Goal: Task Accomplishment & Management: Use online tool/utility

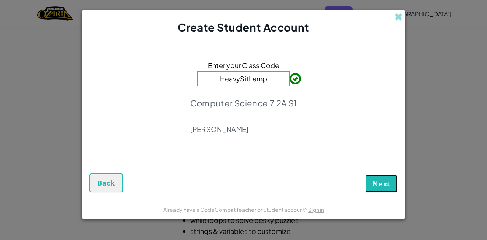
click at [382, 185] on span "Next" at bounding box center [382, 183] width 18 height 9
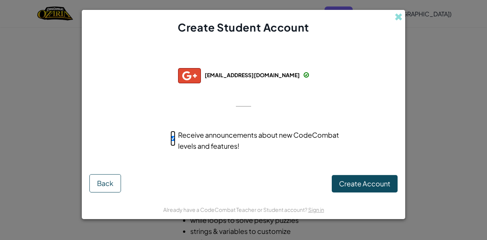
click at [423, 67] on div "Create Student Account Successfully connected with: [EMAIL_ADDRESS][DOMAIN_NAME…" at bounding box center [243, 120] width 487 height 240
click at [418, 62] on div "Create Student Account Successfully connected with: [EMAIL_ADDRESS][DOMAIN_NAME…" at bounding box center [243, 120] width 487 height 240
click at [398, 16] on span at bounding box center [399, 17] width 8 height 8
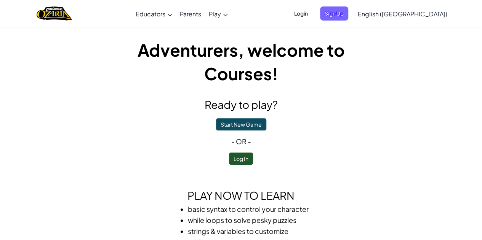
click at [352, 16] on ul "Login Sign Up" at bounding box center [319, 13] width 66 height 14
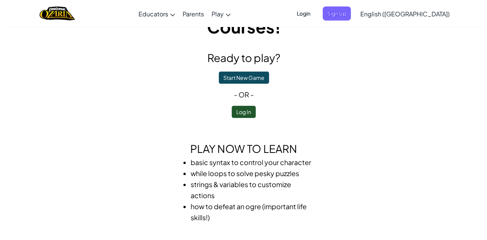
scroll to position [45, 0]
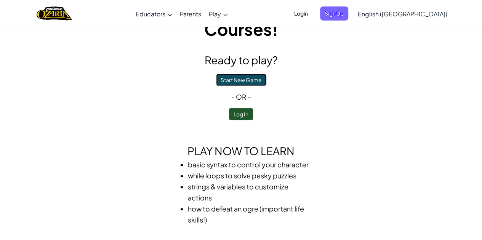
click at [243, 77] on button "Start New Game" at bounding box center [241, 80] width 50 height 12
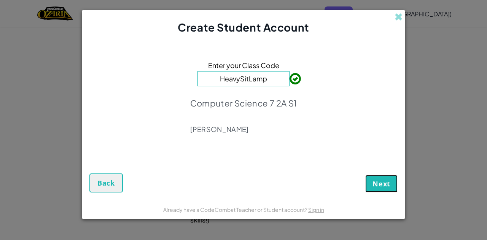
click at [370, 179] on button "Next" at bounding box center [382, 184] width 32 height 18
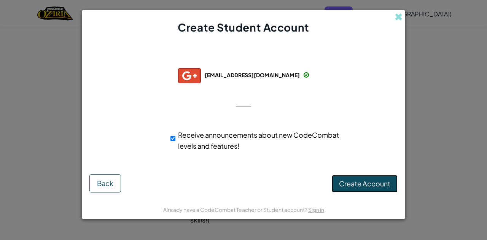
click at [354, 185] on span "Create Account" at bounding box center [364, 183] width 51 height 9
click at [353, 186] on button "Create Account" at bounding box center [365, 184] width 66 height 18
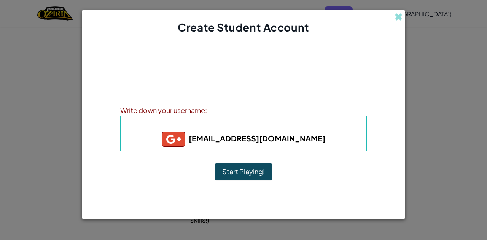
click at [246, 173] on button "Start Playing!" at bounding box center [243, 172] width 57 height 18
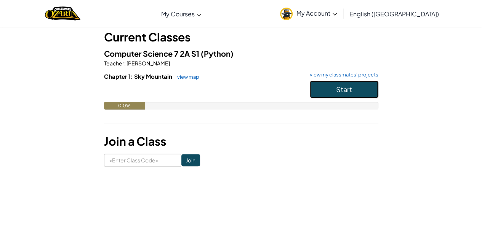
click at [329, 93] on button "Start" at bounding box center [344, 90] width 69 height 18
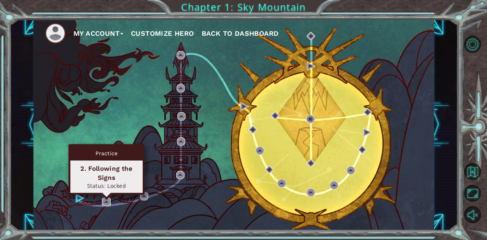
click at [105, 202] on img at bounding box center [106, 202] width 8 height 8
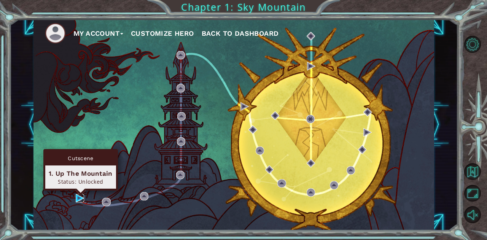
click at [78, 198] on img at bounding box center [80, 198] width 8 height 8
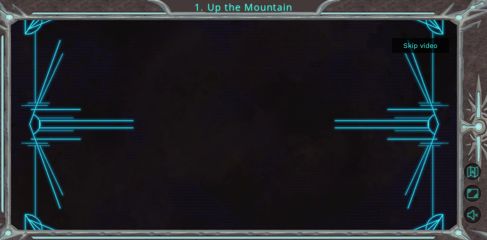
click at [423, 46] on button "Skip video" at bounding box center [420, 45] width 57 height 15
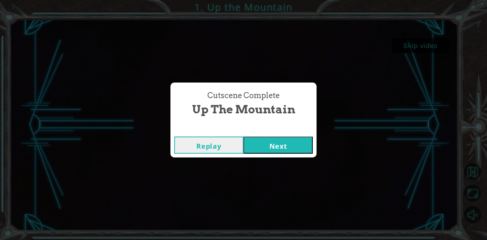
click at [289, 149] on button "Next" at bounding box center [278, 145] width 69 height 17
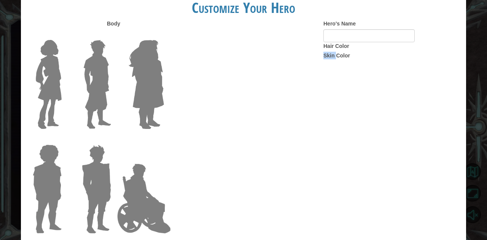
click at [289, 149] on div "Body Hero's Name Hair Color Skin Color" at bounding box center [244, 129] width 446 height 219
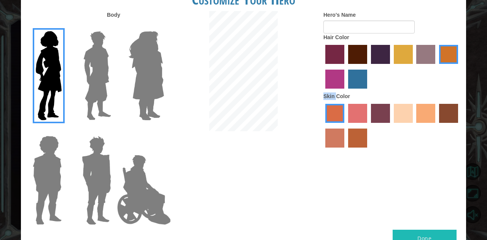
click at [111, 85] on img at bounding box center [97, 75] width 34 height 95
click at [114, 26] on input "Hero Lars" at bounding box center [114, 26] width 0 height 0
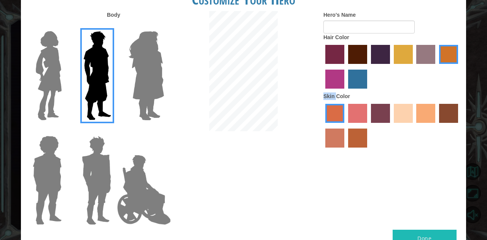
click at [134, 84] on img at bounding box center [147, 75] width 42 height 95
click at [164, 26] on input "Hero Amethyst" at bounding box center [164, 26] width 0 height 0
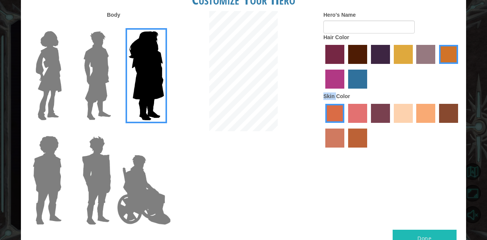
click at [99, 156] on img at bounding box center [96, 180] width 35 height 95
click at [114, 131] on input "Hero Garnet" at bounding box center [114, 131] width 0 height 0
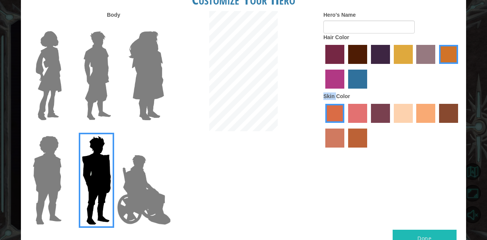
click at [58, 165] on img at bounding box center [47, 180] width 35 height 95
click at [65, 131] on input "Hero Steven" at bounding box center [65, 131] width 0 height 0
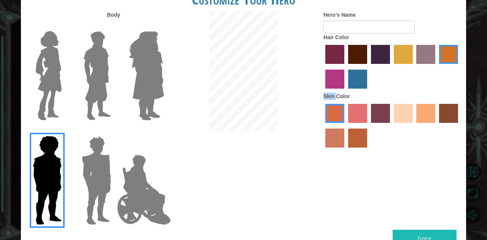
click at [99, 174] on img at bounding box center [96, 180] width 35 height 95
click at [114, 131] on input "Hero Garnet" at bounding box center [114, 131] width 0 height 0
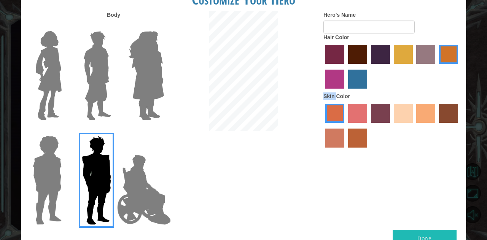
click at [121, 179] on img at bounding box center [144, 190] width 60 height 76
click at [164, 131] on input "Hero Jamie" at bounding box center [164, 131] width 0 height 0
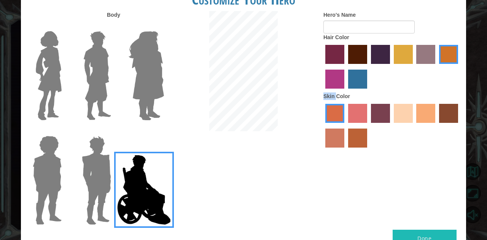
click at [105, 103] on img at bounding box center [97, 75] width 34 height 95
click at [114, 26] on input "Hero Lars" at bounding box center [114, 26] width 0 height 0
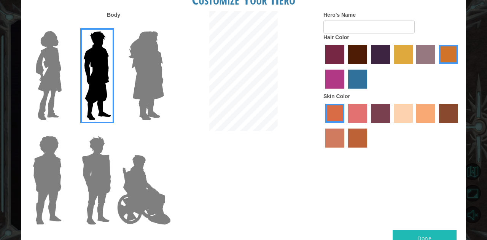
click at [357, 53] on label "maroon hair color" at bounding box center [357, 54] width 19 height 19
click at [346, 67] on input "maroon hair color" at bounding box center [346, 67] width 0 height 0
click at [380, 54] on label "hot purple hair color" at bounding box center [380, 54] width 19 height 19
click at [369, 67] on input "hot purple hair color" at bounding box center [369, 67] width 0 height 0
click at [341, 130] on label "burning sand skin color" at bounding box center [335, 138] width 19 height 19
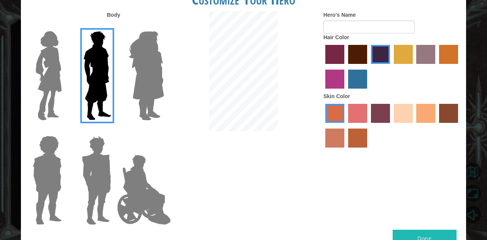
click at [460, 126] on input "burning sand skin color" at bounding box center [460, 126] width 0 height 0
click at [356, 142] on label "smoke tree skin color" at bounding box center [357, 138] width 19 height 19
click at [346, 150] on input "smoke tree skin color" at bounding box center [346, 150] width 0 height 0
click at [340, 139] on label "burning sand skin color" at bounding box center [335, 138] width 19 height 19
click at [460, 126] on input "burning sand skin color" at bounding box center [460, 126] width 0 height 0
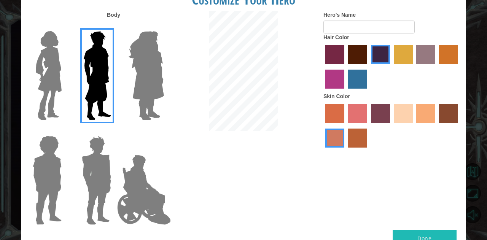
click at [407, 115] on label "sandy beach skin color" at bounding box center [403, 113] width 19 height 19
click at [391, 126] on input "sandy beach skin color" at bounding box center [391, 126] width 0 height 0
click at [433, 117] on label "tacao skin color" at bounding box center [426, 113] width 19 height 19
click at [414, 126] on input "tacao skin color" at bounding box center [414, 126] width 0 height 0
click at [444, 237] on button "Done" at bounding box center [425, 238] width 64 height 17
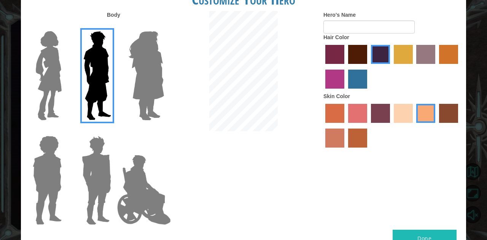
click at [441, 235] on button "Done" at bounding box center [425, 238] width 64 height 17
click at [385, 26] on input "Hero's Name" at bounding box center [369, 27] width 91 height 13
type input "c"
type input "sybaubiciymdc"
click at [427, 237] on button "Done" at bounding box center [425, 238] width 64 height 17
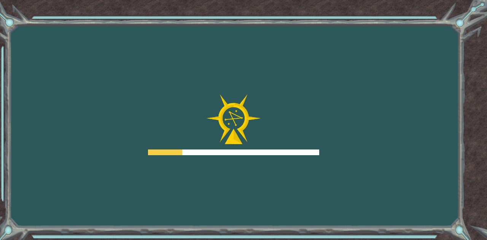
click at [427, 237] on div "Goals Error loading from server. Try refreshing the page. You'll need to join a…" at bounding box center [243, 120] width 487 height 240
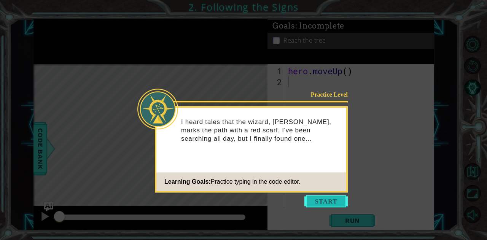
click at [336, 198] on button "Start" at bounding box center [326, 201] width 43 height 12
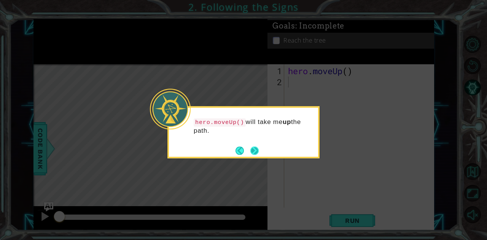
click at [254, 151] on button "Next" at bounding box center [255, 151] width 8 height 8
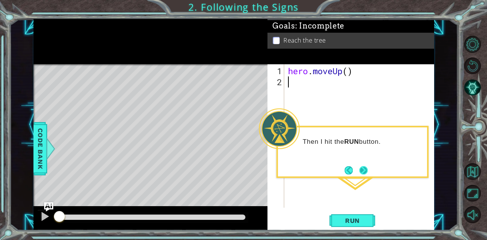
click at [364, 170] on button "Next" at bounding box center [363, 170] width 8 height 8
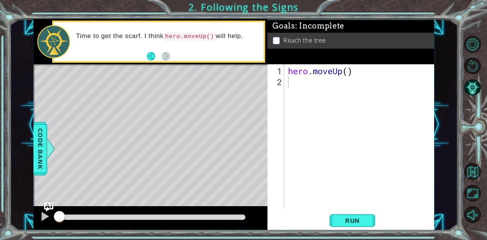
click at [215, 134] on div "Level Map" at bounding box center [210, 176] width 352 height 224
click at [204, 34] on code "hero.moveUp()" at bounding box center [190, 36] width 52 height 8
type textarea "hero.moveUp()"
click at [313, 73] on div "hero . moveUp ( )" at bounding box center [362, 149] width 150 height 166
click at [296, 93] on div "hero . moveUp ( )" at bounding box center [362, 149] width 150 height 166
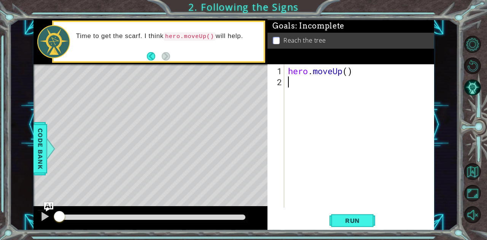
type textarea "h"
click at [146, 58] on div "Time to get the scarf. I think hero.moveUp() will help." at bounding box center [159, 41] width 210 height 39
click at [150, 56] on button "Back" at bounding box center [154, 56] width 15 height 8
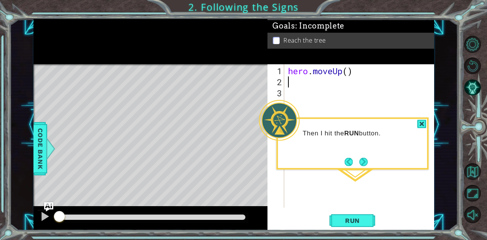
click at [150, 56] on div at bounding box center [151, 41] width 234 height 45
click at [347, 159] on button "Back" at bounding box center [352, 162] width 15 height 8
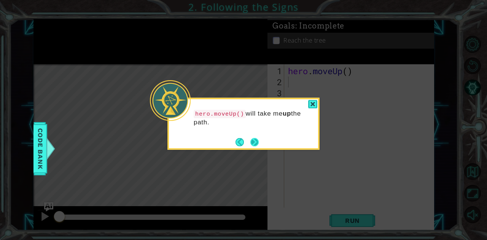
click at [255, 143] on button "Next" at bounding box center [255, 142] width 8 height 8
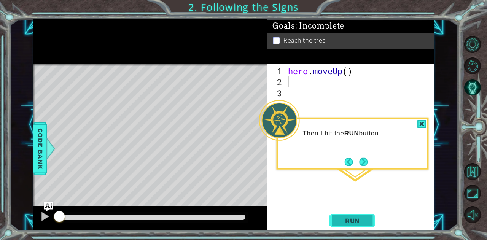
click at [367, 220] on span "Run" at bounding box center [353, 221] width 30 height 8
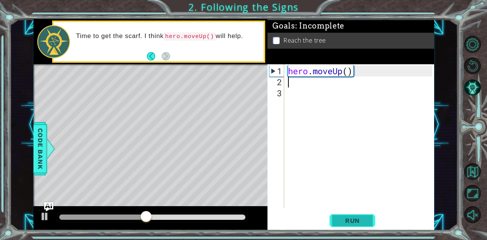
type textarea "h"
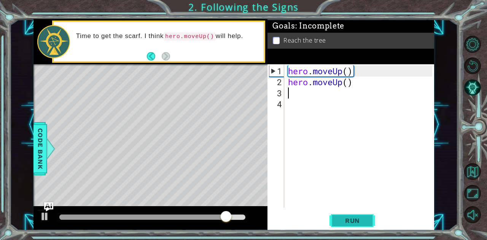
click at [347, 217] on button "Run" at bounding box center [353, 220] width 46 height 17
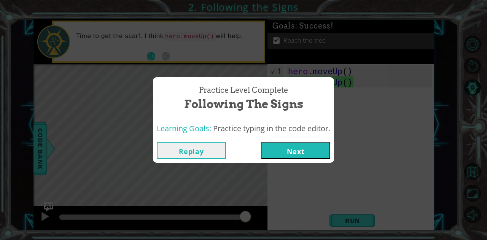
click at [302, 152] on button "Next" at bounding box center [295, 150] width 69 height 17
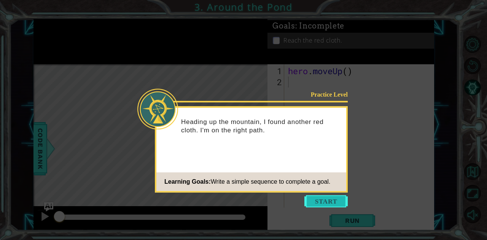
click at [335, 199] on button "Start" at bounding box center [326, 201] width 43 height 12
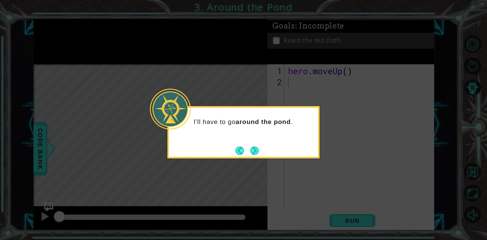
drag, startPoint x: 243, startPoint y: 160, endPoint x: 149, endPoint y: 129, distance: 99.4
click at [149, 129] on icon at bounding box center [243, 120] width 487 height 240
click at [251, 150] on button "Next" at bounding box center [255, 151] width 8 height 8
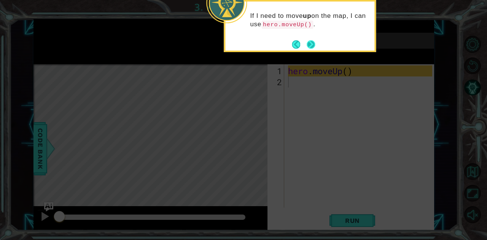
click at [308, 42] on button "Next" at bounding box center [311, 44] width 8 height 8
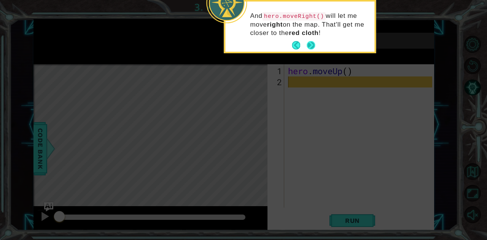
click at [308, 42] on button "Next" at bounding box center [311, 45] width 8 height 8
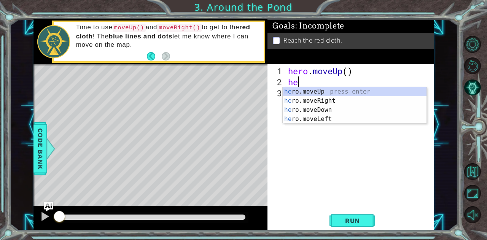
type textarea "h"
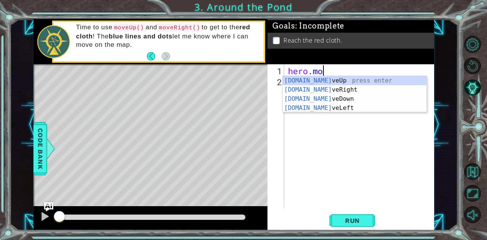
type textarea "h"
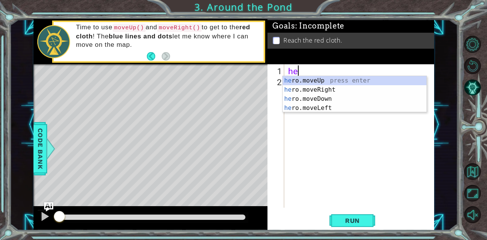
type textarea "her"
click at [340, 77] on div "her o.moveUp press enter her o.moveRight press enter her o.moveDown press enter…" at bounding box center [355, 103] width 144 height 55
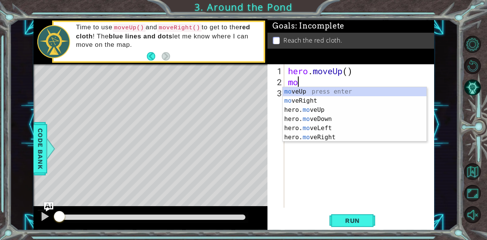
type textarea "move"
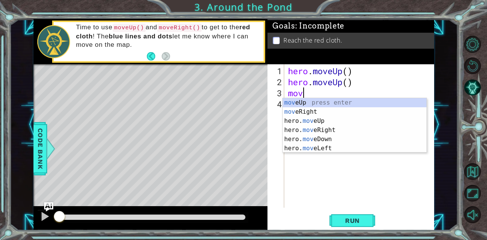
type textarea "move"
click at [310, 112] on div "move Up press enter move Right press enter hero. move Up press enter hero. move…" at bounding box center [355, 134] width 144 height 73
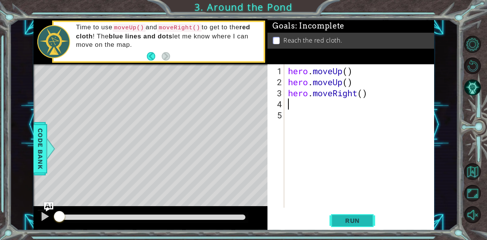
click at [364, 226] on button "Run" at bounding box center [353, 220] width 46 height 17
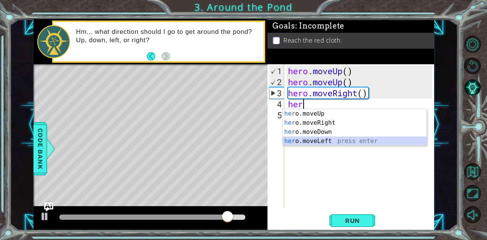
click at [337, 143] on div "her o.moveUp press enter her o.moveRight press enter her o.moveDown press enter…" at bounding box center [355, 136] width 144 height 55
type textarea "hero.moveLeft(1)"
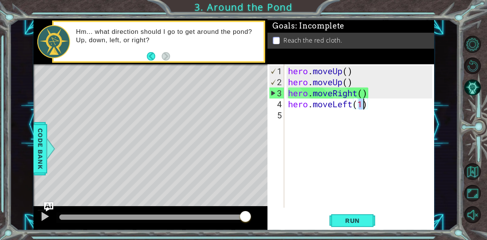
click at [318, 119] on div "hero . moveUp ( ) hero . moveUp ( ) hero . moveRight ( ) hero . moveLeft ( 1 )" at bounding box center [362, 149] width 150 height 166
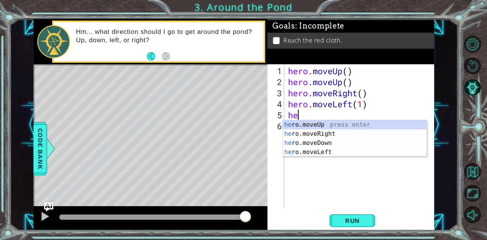
type textarea "hero"
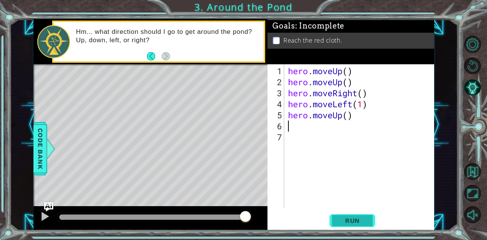
click at [347, 223] on span "Run" at bounding box center [353, 221] width 30 height 8
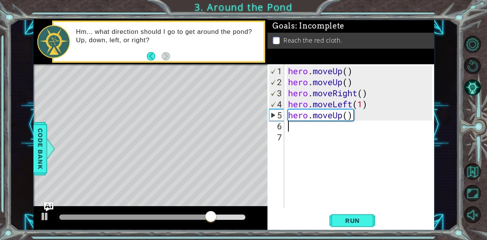
click at [374, 108] on div "hero . moveUp ( ) hero . moveUp ( ) hero . moveRight ( ) hero . moveLeft ( 1 ) …" at bounding box center [362, 149] width 150 height 166
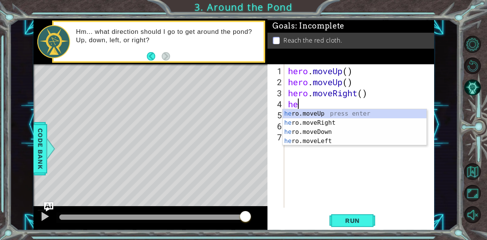
type textarea "h"
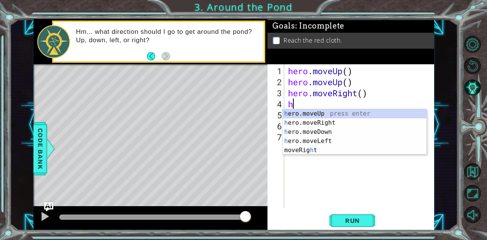
type textarea "hero.moveRight()"
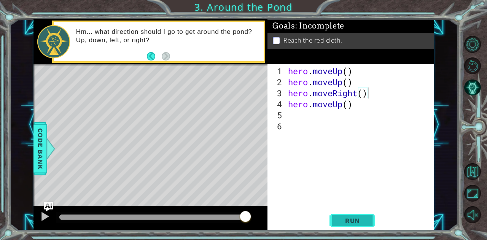
click at [359, 221] on span "Run" at bounding box center [353, 221] width 30 height 8
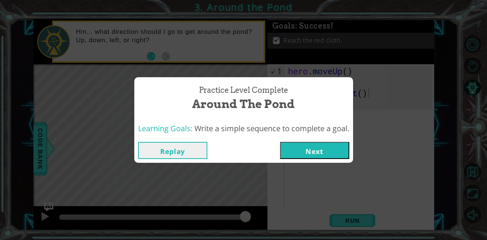
click at [334, 147] on button "Next" at bounding box center [314, 150] width 69 height 17
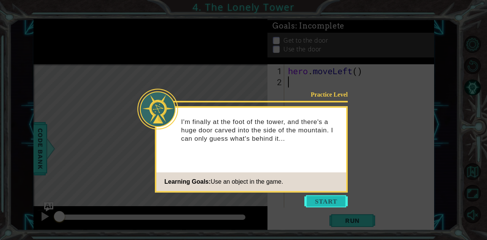
click at [331, 200] on button "Start" at bounding box center [326, 201] width 43 height 12
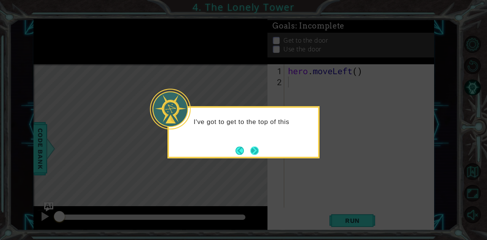
click at [254, 148] on button "Next" at bounding box center [255, 151] width 8 height 8
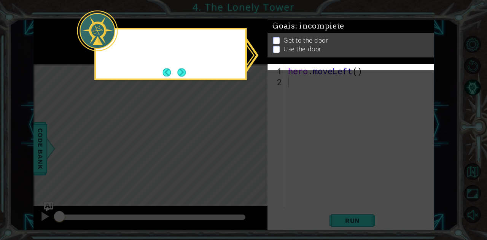
click at [254, 148] on icon at bounding box center [243, 120] width 487 height 240
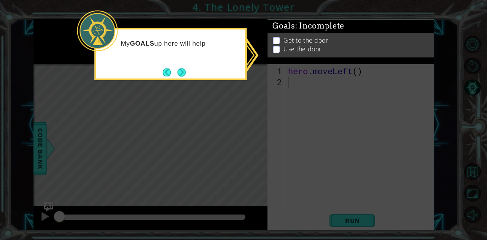
click at [255, 148] on icon at bounding box center [243, 120] width 487 height 240
click at [264, 131] on icon at bounding box center [243, 120] width 487 height 240
click at [180, 70] on button "Next" at bounding box center [181, 72] width 8 height 8
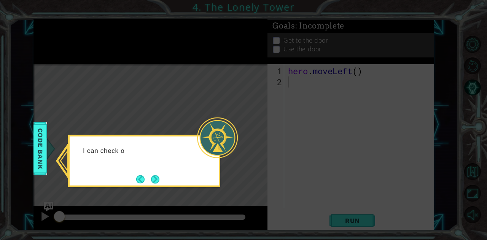
click at [181, 72] on icon at bounding box center [243, 120] width 487 height 240
click at [156, 178] on button "Next" at bounding box center [155, 179] width 8 height 8
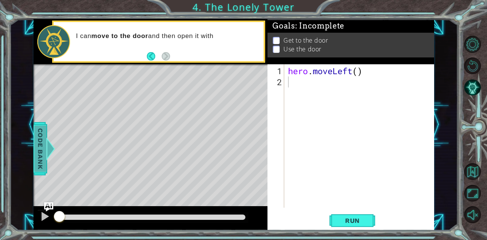
click at [43, 168] on span "Code Bank" at bounding box center [40, 148] width 12 height 46
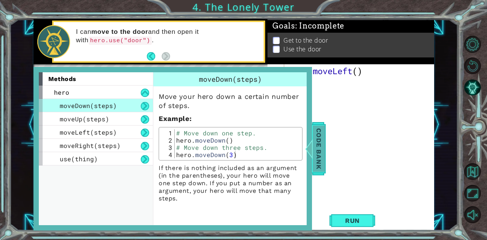
click at [315, 145] on span "Code Bank" at bounding box center [319, 148] width 12 height 46
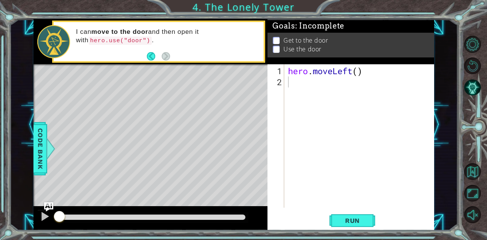
click at [317, 105] on div "hero . moveLeft ( )" at bounding box center [362, 149] width 150 height 166
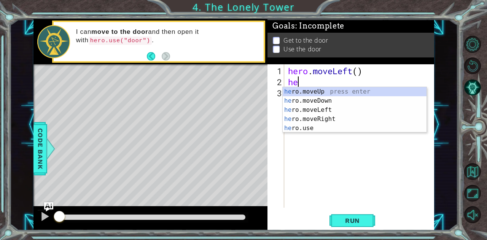
type textarea "her"
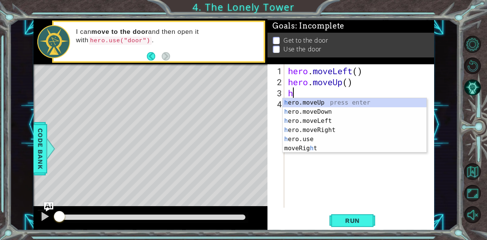
type textarea "he"
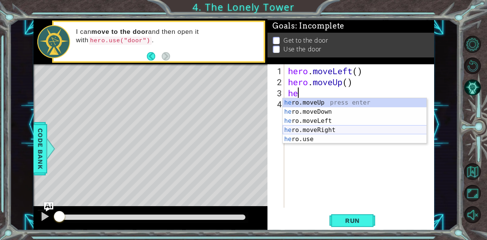
click at [325, 132] on div "he ro.moveUp press enter he ro.moveDown press enter he ro.moveLeft press enter …" at bounding box center [355, 130] width 144 height 64
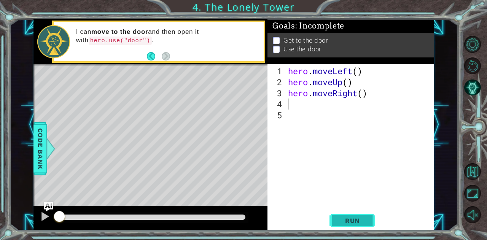
click at [349, 222] on span "Run" at bounding box center [353, 221] width 30 height 8
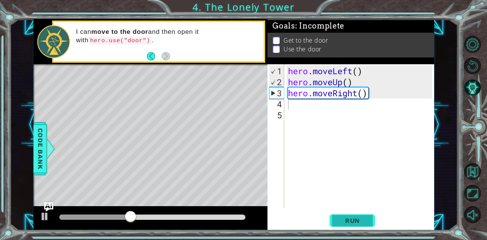
click at [342, 218] on span "Run" at bounding box center [353, 221] width 30 height 8
click at [369, 94] on div "hero . moveLeft ( ) hero . moveUp ( ) hero . moveRight ( )" at bounding box center [362, 149] width 150 height 166
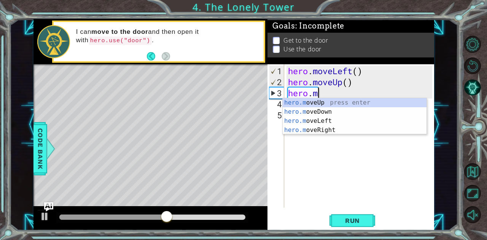
type textarea "hero."
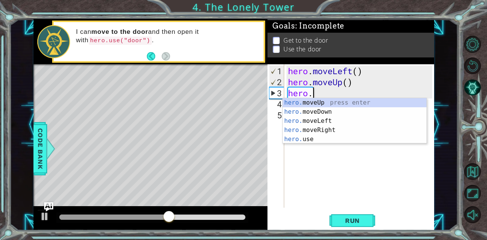
scroll to position [0, 1]
click at [367, 101] on div "hero. moveUp press enter hero. moveDown press enter hero. moveLeft press enter …" at bounding box center [355, 130] width 144 height 64
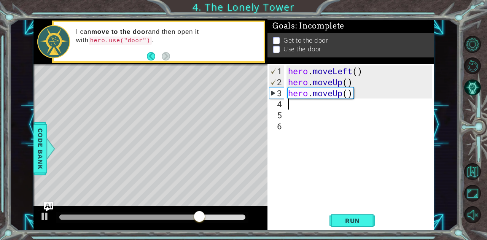
scroll to position [0, 0]
click at [352, 225] on button "Run" at bounding box center [353, 220] width 46 height 17
click at [364, 73] on div "hero . moveLeft ( ) hero . moveUp ( ) hero . moveUp ( )" at bounding box center [362, 149] width 150 height 166
type textarea "hero.moveLeft"
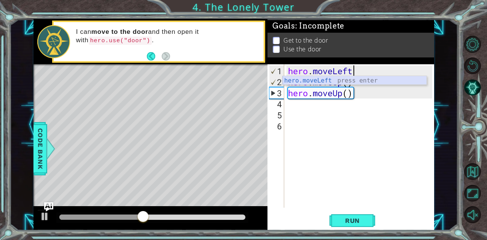
click at [320, 79] on div "hero.moveLeft press enter" at bounding box center [355, 89] width 144 height 27
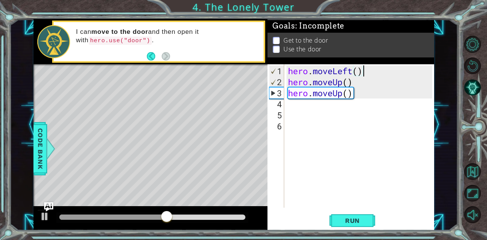
click at [365, 86] on div "hero . moveLeft ( ) hero . moveUp ( ) hero . moveUp ( )" at bounding box center [362, 149] width 150 height 166
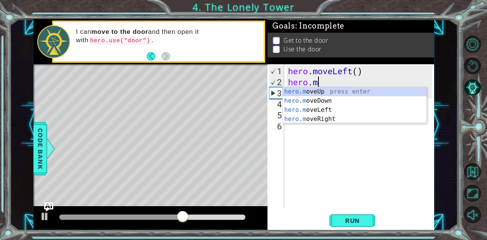
type textarea "hero"
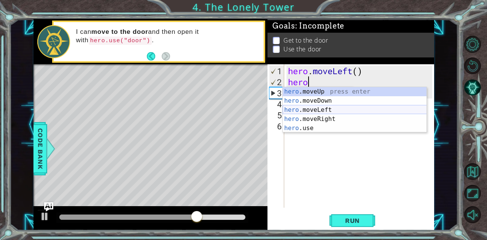
click at [341, 110] on div "hero .moveUp press enter hero .moveDown press enter hero .moveLeft press enter …" at bounding box center [355, 119] width 144 height 64
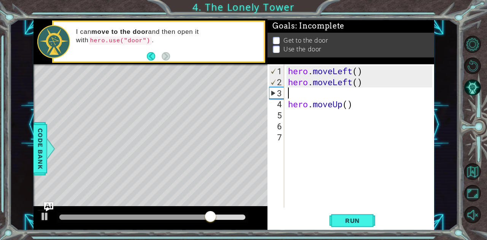
type textarea "hero.moveLeft()"
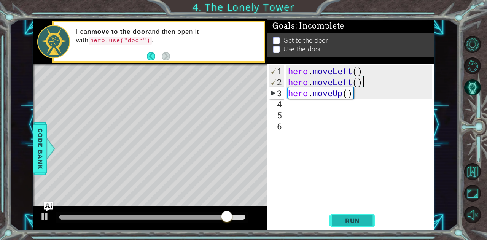
click at [360, 225] on button "Run" at bounding box center [353, 220] width 46 height 17
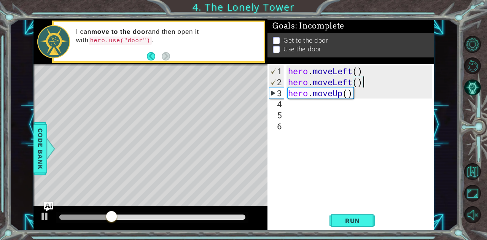
click at [313, 108] on div "hero . moveLeft ( ) hero . moveLeft ( ) hero . moveUp ( )" at bounding box center [362, 149] width 150 height 166
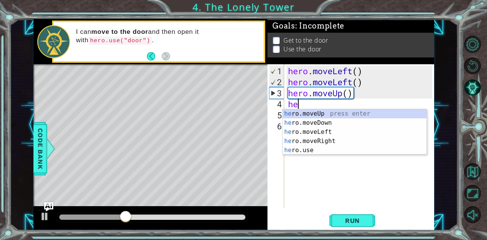
type textarea "hero"
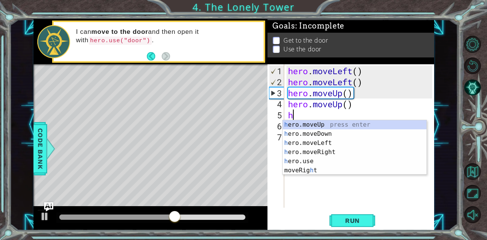
type textarea "her"
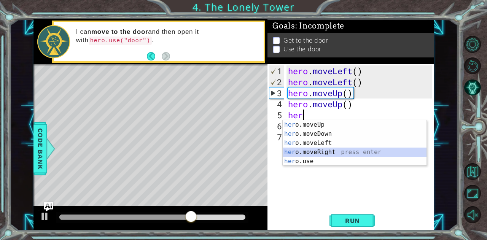
click at [306, 149] on div "her o.moveUp press enter her o.moveDown press enter her o.moveLeft press enter …" at bounding box center [355, 152] width 144 height 64
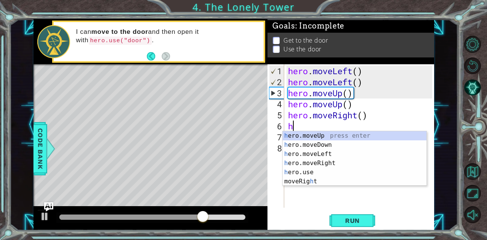
type textarea "he"
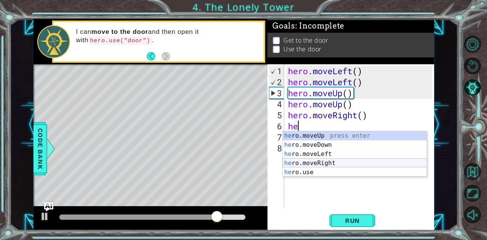
click at [351, 163] on div "he ro.moveUp press enter he ro.moveDown press enter he ro.moveLeft press enter …" at bounding box center [355, 163] width 144 height 64
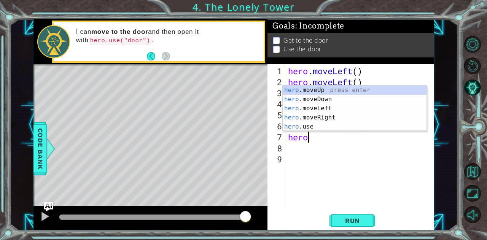
scroll to position [0, 0]
click at [304, 126] on div "hero .moveUp press enter hero .moveDown press enter hero .moveLeft press enter …" at bounding box center [355, 118] width 144 height 64
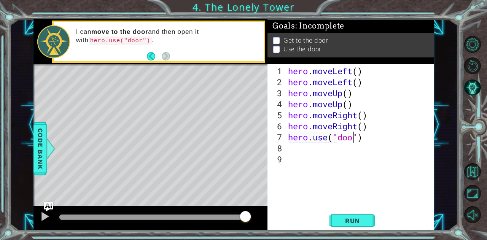
scroll to position [0, 3]
type textarea "hero.use("door")"
click at [355, 216] on button "Run" at bounding box center [353, 220] width 46 height 17
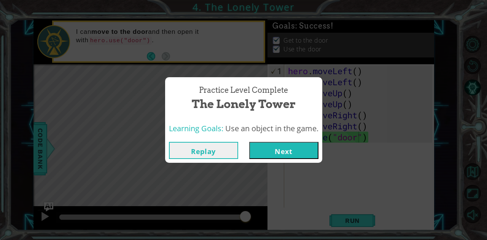
click at [302, 151] on button "Next" at bounding box center [283, 150] width 69 height 17
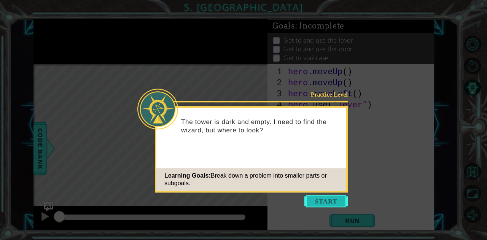
click at [324, 203] on button "Start" at bounding box center [326, 201] width 43 height 12
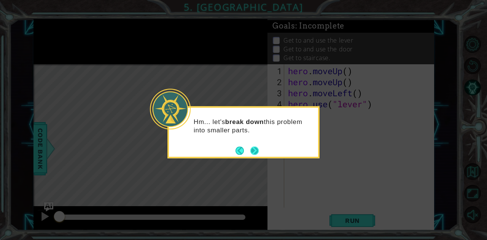
click at [255, 150] on button "Next" at bounding box center [255, 151] width 8 height 8
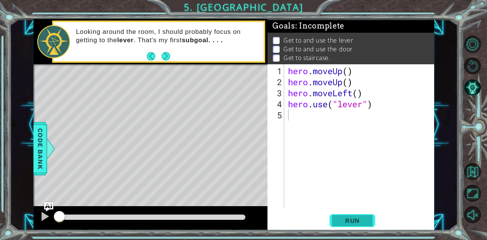
click at [349, 226] on button "Run" at bounding box center [353, 220] width 46 height 17
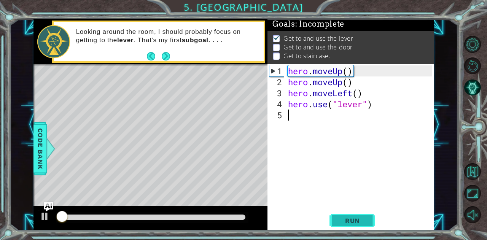
scroll to position [6, 0]
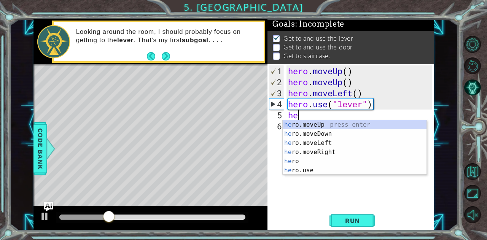
type textarea "her"
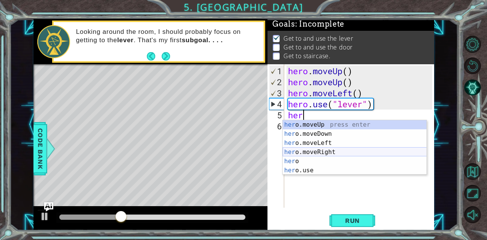
click at [309, 152] on div "her o.moveUp press enter her o.moveDown press enter her o.moveLeft press enter …" at bounding box center [355, 156] width 144 height 73
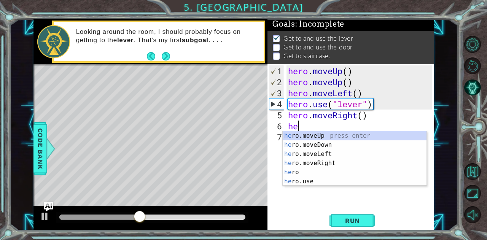
type textarea "her"
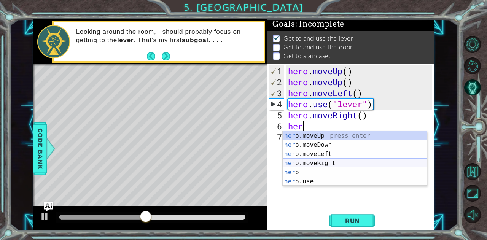
click at [313, 163] on div "her o.moveUp press enter her o.moveDown press enter her o.moveLeft press enter …" at bounding box center [355, 167] width 144 height 73
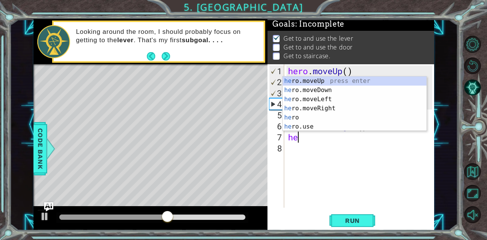
type textarea "her"
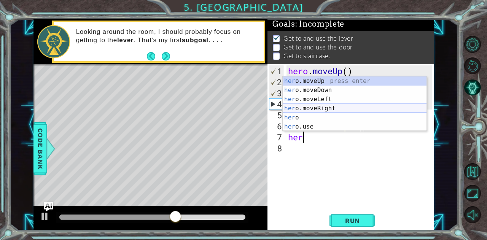
click at [340, 108] on div "her o.moveUp press enter her o.moveDown press enter her o.moveLeft press enter …" at bounding box center [355, 113] width 144 height 73
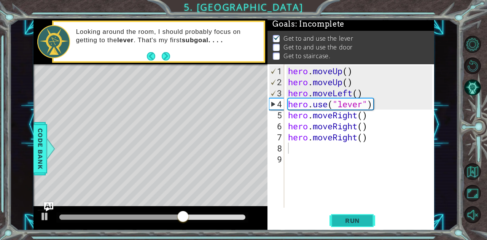
click at [350, 223] on span "Run" at bounding box center [353, 221] width 30 height 8
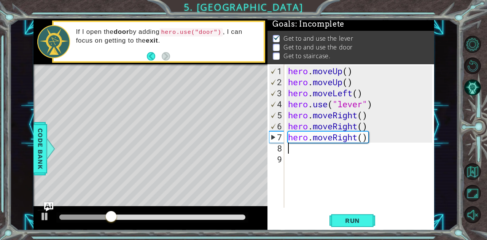
click at [345, 163] on div "hero . moveUp ( ) hero . moveUp ( ) hero . moveLeft ( ) hero . use ( "lever" ) …" at bounding box center [362, 149] width 150 height 166
click at [348, 154] on div "hero . moveUp ( ) hero . moveUp ( ) hero . moveLeft ( ) hero . use ( "lever" ) …" at bounding box center [362, 149] width 150 height 166
click at [313, 145] on div "hero . moveUp ( ) hero . moveUp ( ) hero . moveLeft ( ) hero . use ( "lever" ) …" at bounding box center [362, 149] width 150 height 166
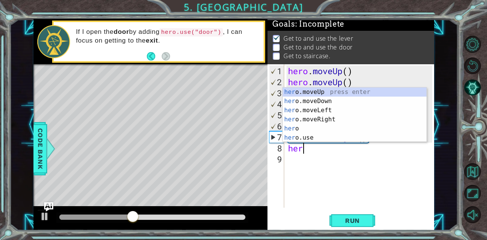
scroll to position [0, 0]
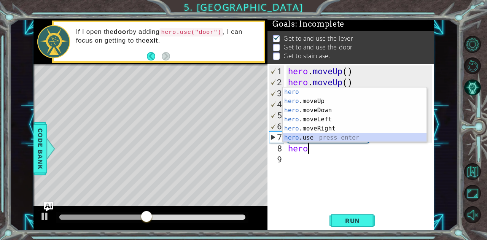
click at [312, 137] on div "hero press enter hero .moveUp press enter hero .moveDown press enter hero .move…" at bounding box center [355, 124] width 144 height 73
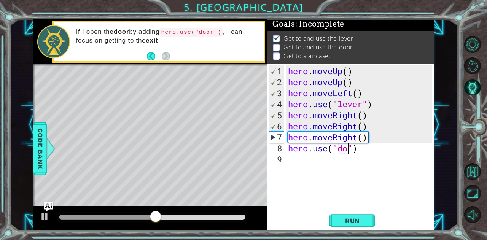
type textarea "hero.use("door")"
click at [342, 166] on div "hero . moveUp ( ) hero . moveUp ( ) hero . moveLeft ( ) hero . use ( "lever" ) …" at bounding box center [362, 149] width 150 height 166
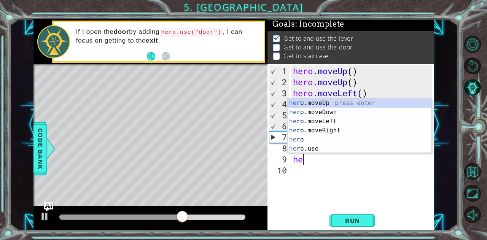
scroll to position [0, 0]
type textarea "hero"
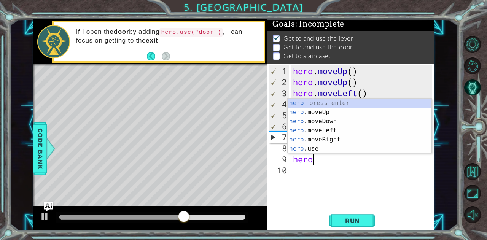
scroll to position [0, 0]
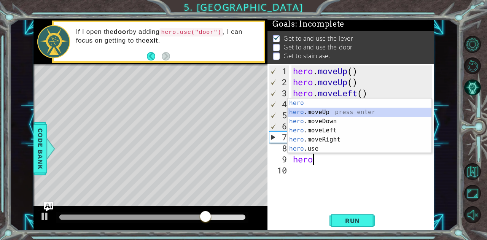
click at [334, 112] on div "hero press enter hero .moveUp press enter hero .moveDown press enter hero .move…" at bounding box center [360, 135] width 144 height 73
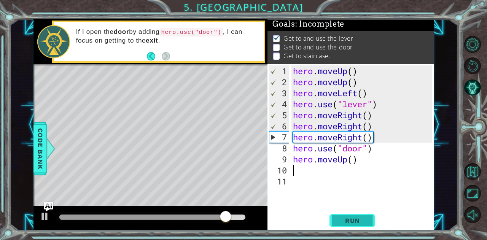
click at [359, 217] on span "Run" at bounding box center [353, 221] width 30 height 8
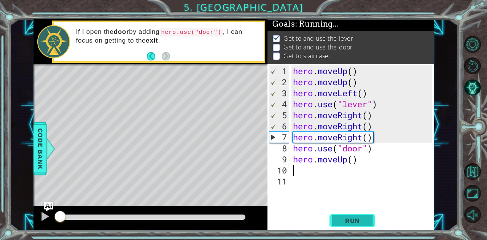
scroll to position [6, 0]
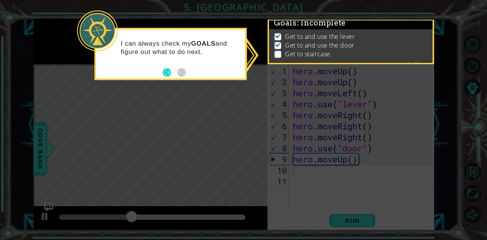
click at [241, 102] on icon at bounding box center [243, 120] width 487 height 240
click at [193, 73] on div "I can always check my GOALS and figure out what to do next." at bounding box center [170, 54] width 152 height 52
click at [219, 40] on p "I can always check my GOALS and figure out what to do next." at bounding box center [180, 48] width 119 height 17
click at [285, 50] on p "Get to staircase." at bounding box center [308, 54] width 47 height 8
click at [275, 50] on li "Get to staircase." at bounding box center [352, 54] width 155 height 9
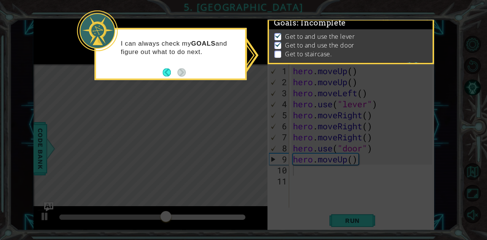
click at [281, 41] on img at bounding box center [279, 44] width 8 height 6
click at [311, 50] on p "Get to staircase." at bounding box center [308, 54] width 47 height 8
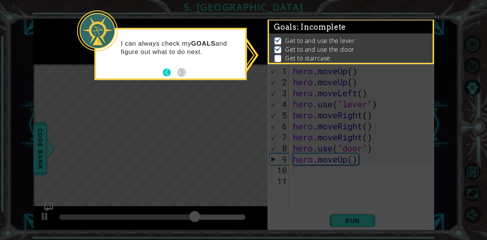
click at [168, 75] on button "Back" at bounding box center [170, 72] width 15 height 8
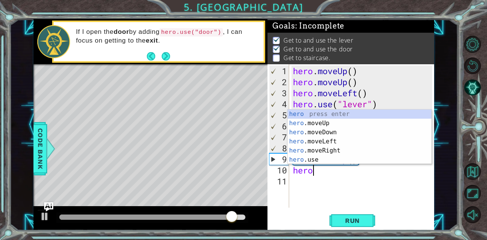
type textarea "hero."
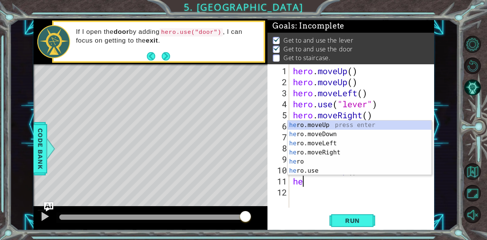
type textarea "hero"
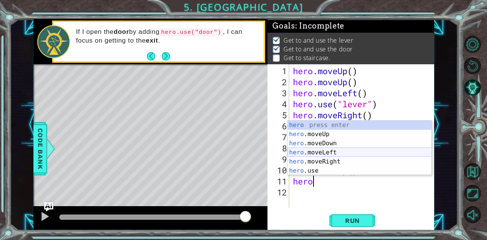
click at [326, 152] on div "hero press enter hero .moveUp press enter hero .moveDown press enter hero .move…" at bounding box center [360, 157] width 144 height 73
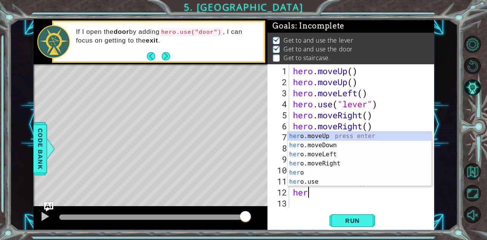
type textarea "hero"
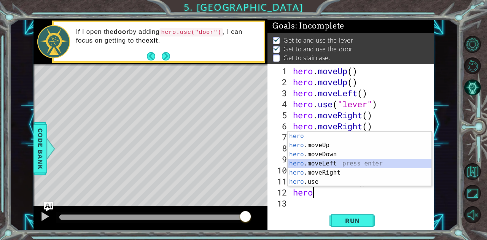
click at [329, 160] on div "hero press enter hero .moveUp press enter hero .moveDown press enter hero .move…" at bounding box center [360, 168] width 144 height 73
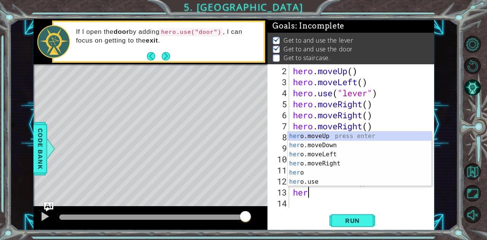
type textarea "hero"
click at [342, 169] on div "hero press enter hero .moveUp press enter hero .moveDown press enter hero .move…" at bounding box center [360, 168] width 144 height 73
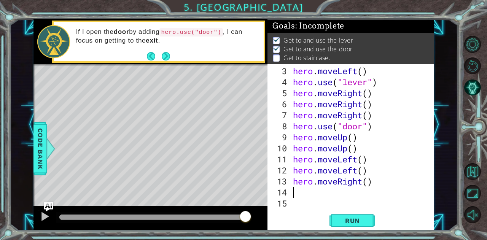
scroll to position [22, 0]
click at [364, 217] on span "Run" at bounding box center [353, 221] width 30 height 8
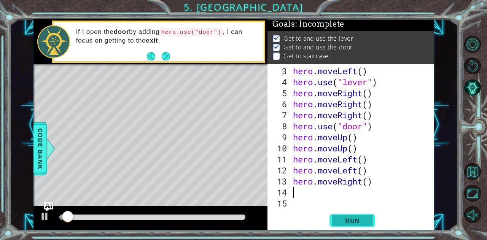
scroll to position [6, 0]
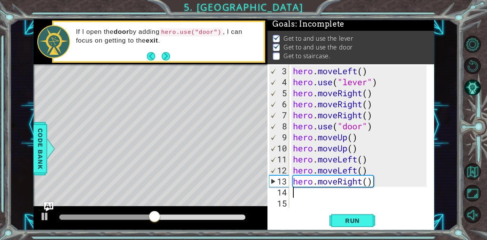
click at [379, 185] on div "hero . moveLeft ( ) hero . use ( "lever" ) hero . moveRight ( ) hero . moveRigh…" at bounding box center [361, 149] width 139 height 166
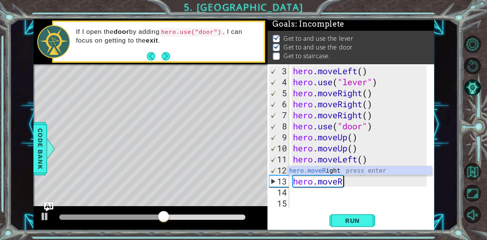
type textarea "hero.move"
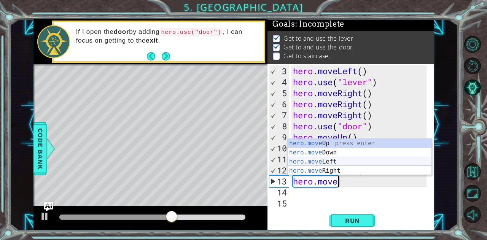
click at [337, 161] on div "hero.move Up press enter hero.move Down press enter hero.move Left press enter …" at bounding box center [360, 166] width 144 height 55
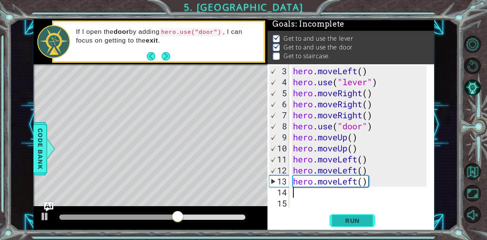
click at [356, 225] on button "Run" at bounding box center [353, 220] width 46 height 17
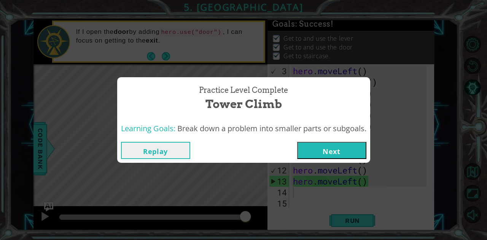
click at [343, 149] on button "Next" at bounding box center [331, 150] width 69 height 17
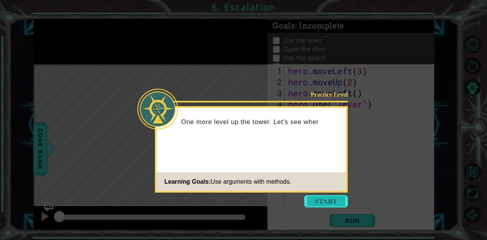
click at [334, 200] on button "Start" at bounding box center [326, 201] width 43 height 12
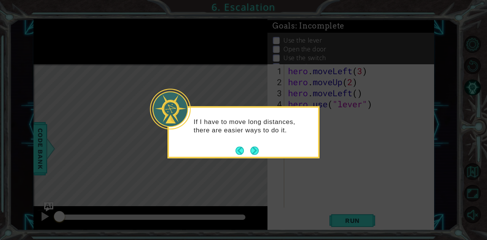
click at [271, 160] on icon at bounding box center [243, 120] width 487 height 240
click at [253, 153] on button "Next" at bounding box center [255, 151] width 8 height 8
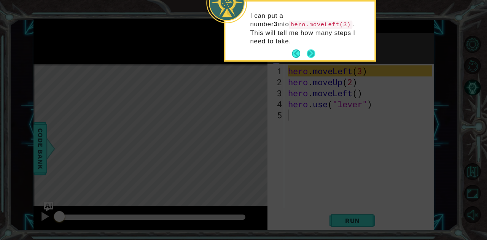
click at [308, 50] on button "Next" at bounding box center [311, 54] width 8 height 8
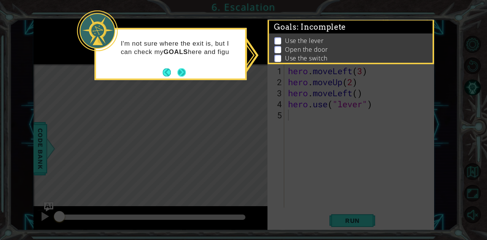
click at [179, 73] on button "Next" at bounding box center [181, 72] width 8 height 8
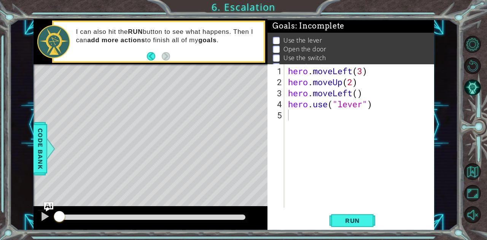
click at [374, 48] on li "Open the door" at bounding box center [352, 49] width 158 height 9
click at [364, 216] on button "Run" at bounding box center [353, 220] width 46 height 17
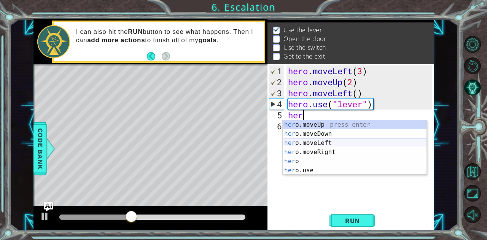
click at [327, 143] on div "her o.moveUp press enter her o.moveDown press enter her o.moveLeft press enter …" at bounding box center [355, 156] width 144 height 73
type textarea "hero.moveLeft(1)"
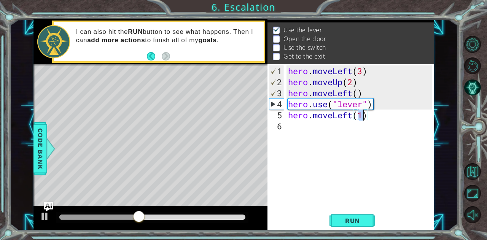
click at [320, 126] on div "hero . moveLeft ( 3 ) hero . moveUp ( 2 ) hero . moveLeft ( ) hero . use ( "lev…" at bounding box center [362, 149] width 150 height 166
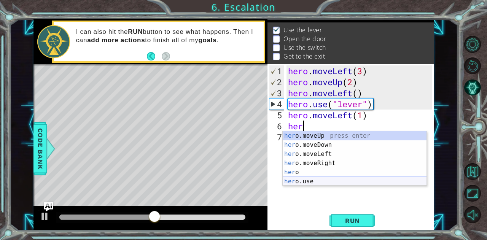
click at [314, 183] on div "her o.moveUp press enter her o.moveDown press enter her o.moveLeft press enter …" at bounding box center [355, 167] width 144 height 73
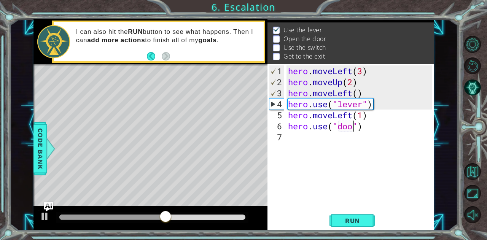
type textarea "hero.use("door")"
click at [302, 141] on div "hero . moveLeft ( 3 ) hero . moveUp ( 2 ) hero . moveLeft ( ) hero . use ( "lev…" at bounding box center [362, 149] width 150 height 166
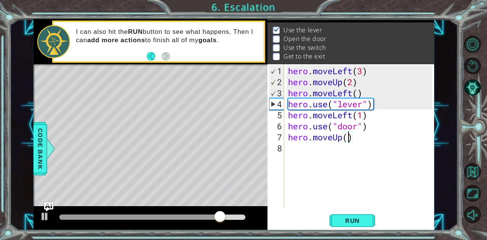
scroll to position [0, 3]
type textarea "hero.moveUp(2)"
click at [355, 223] on span "Run" at bounding box center [353, 221] width 30 height 8
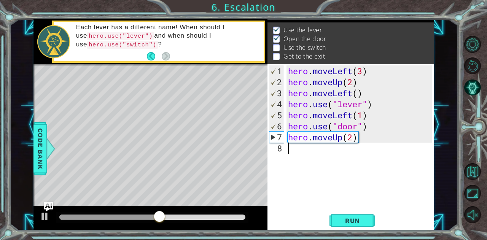
click at [319, 155] on div "hero . moveLeft ( 3 ) hero . moveUp ( 2 ) hero . moveLeft ( ) hero . use ( "lev…" at bounding box center [362, 149] width 150 height 166
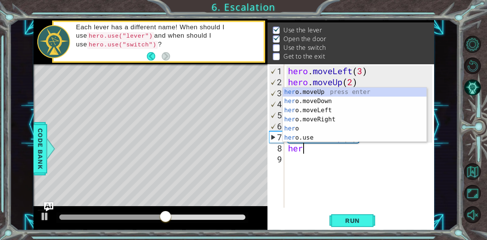
scroll to position [0, 0]
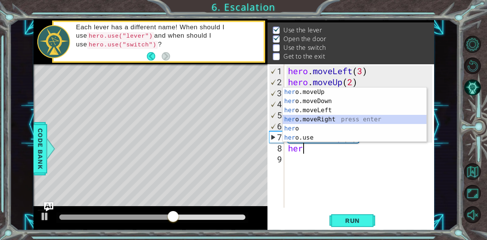
click at [338, 120] on div "her o.moveUp press enter her o.moveDown press enter her o.moveLeft press enter …" at bounding box center [355, 124] width 144 height 73
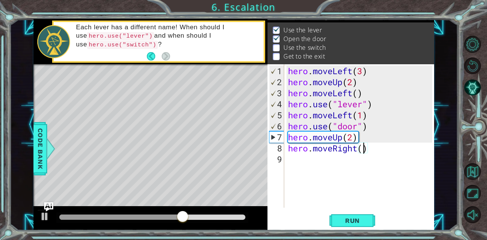
type textarea "hero.moveRight(2)"
click at [295, 163] on div "hero . moveLeft ( 3 ) hero . moveUp ( 2 ) hero . moveLeft ( ) hero . use ( "lev…" at bounding box center [362, 149] width 150 height 166
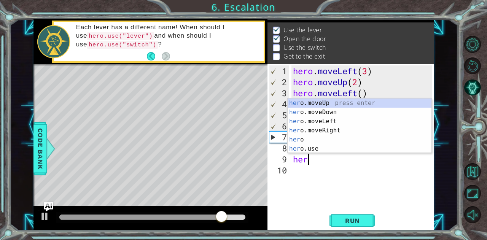
scroll to position [0, 0]
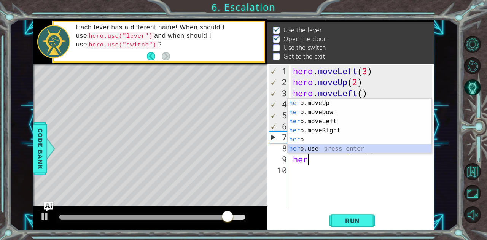
click at [307, 149] on div "her o.moveUp press enter her o.moveDown press enter her o.moveLeft press enter …" at bounding box center [360, 135] width 144 height 73
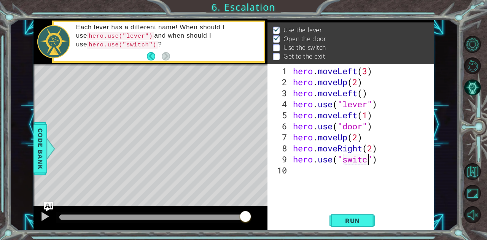
type textarea "hero.use("switch")"
click at [312, 173] on div "hero . moveLeft ( 3 ) hero . moveUp ( 2 ) hero . moveLeft ( ) hero . use ( "lev…" at bounding box center [364, 149] width 145 height 166
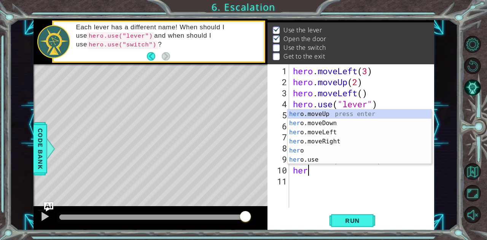
scroll to position [0, 0]
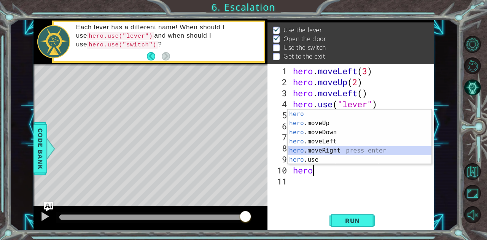
click at [321, 150] on div "hero press enter hero .moveUp press enter hero .moveDown press enter hero .move…" at bounding box center [360, 146] width 144 height 73
type textarea "hero.moveRight(1)"
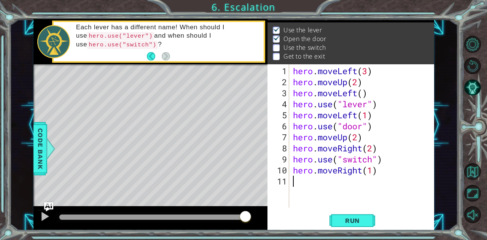
click at [315, 185] on div "hero . moveLeft ( 3 ) hero . moveUp ( 2 ) hero . moveLeft ( ) hero . use ( "lev…" at bounding box center [364, 149] width 145 height 166
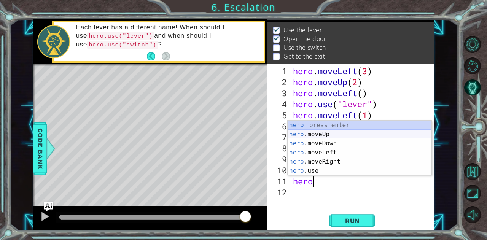
click at [326, 133] on div "hero press enter hero .moveUp press enter hero .moveDown press enter hero .move…" at bounding box center [360, 157] width 144 height 73
type textarea "hero.moveUp(1)"
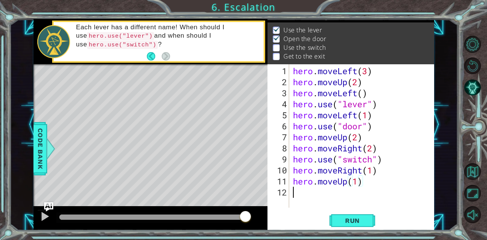
click at [326, 195] on div "hero . moveLeft ( 3 ) hero . moveUp ( 2 ) hero . moveLeft ( ) hero . use ( "lev…" at bounding box center [364, 149] width 145 height 166
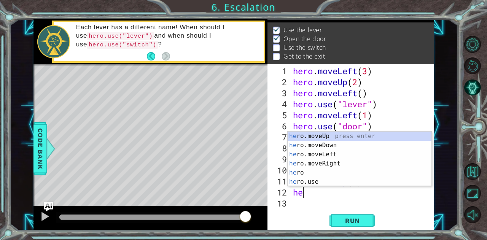
scroll to position [0, 0]
click at [331, 181] on div "her o.moveUp press enter her o.moveDown press enter her o.moveLeft press enter …" at bounding box center [360, 168] width 144 height 73
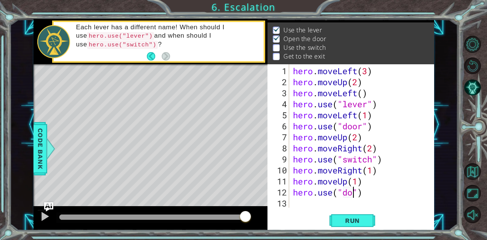
type textarea "hero.use("door")"
click at [367, 220] on span "Run" at bounding box center [353, 221] width 30 height 8
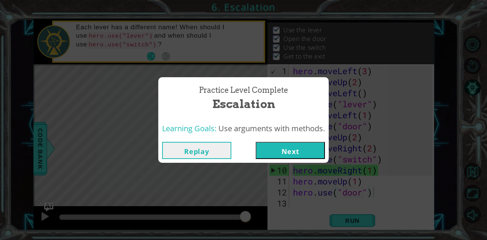
click at [305, 153] on button "Next" at bounding box center [290, 150] width 69 height 17
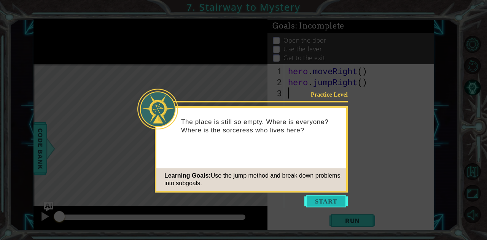
click at [331, 201] on button "Start" at bounding box center [326, 201] width 43 height 12
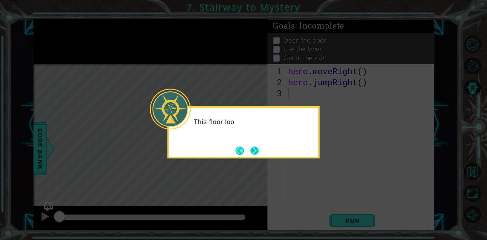
click at [256, 149] on button "Next" at bounding box center [255, 151] width 8 height 8
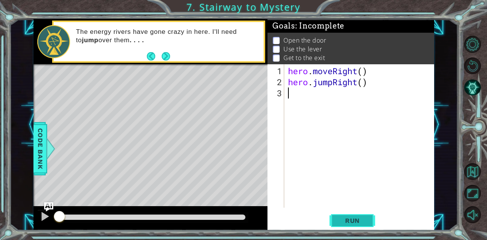
click at [356, 226] on button "Run" at bounding box center [353, 220] width 46 height 17
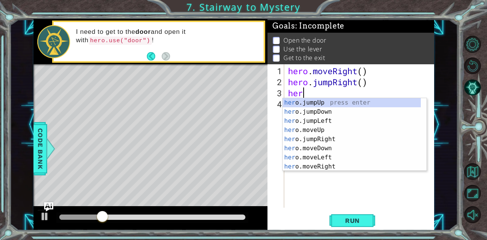
type textarea "hero"
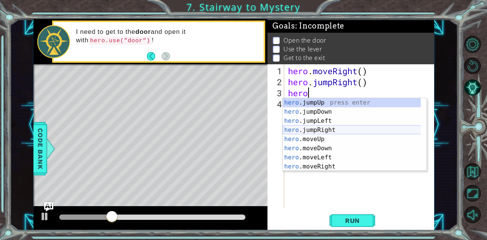
click at [330, 129] on div "hero .jumpUp press enter hero .jumpDown press enter hero .jumpLeft press enter …" at bounding box center [352, 143] width 139 height 91
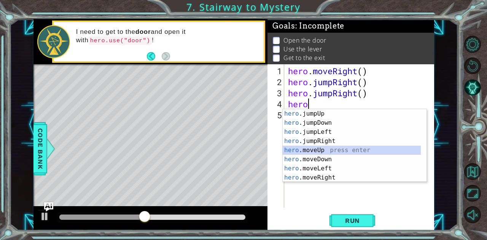
click at [331, 150] on div "hero .jumpUp press enter hero .jumpDown press enter hero .jumpLeft press enter …" at bounding box center [352, 154] width 139 height 91
type textarea "hero.moveUp(1)"
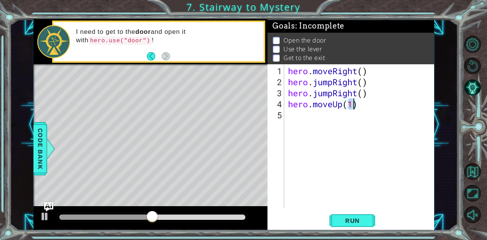
click at [321, 125] on div "hero . moveRight ( ) hero . jumpRight ( ) hero . jumpRight ( ) hero . moveUp ( …" at bounding box center [362, 149] width 150 height 166
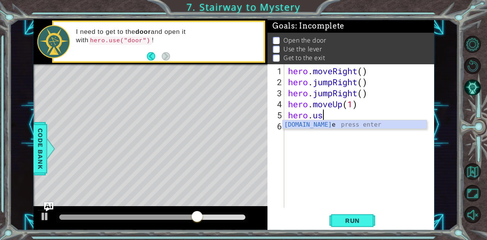
scroll to position [0, 1]
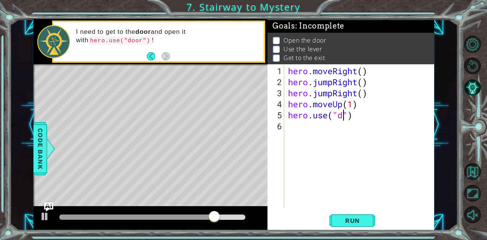
type textarea "hero.use("door")"
click at [350, 224] on span "Run" at bounding box center [353, 221] width 30 height 8
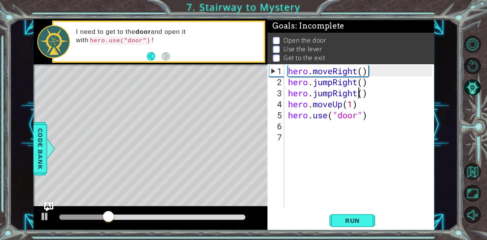
click at [360, 96] on div "hero . moveRight ( ) hero . jumpRight ( ) hero . jumpRight ( ) hero . moveUp ( …" at bounding box center [362, 149] width 150 height 166
click at [368, 96] on div "hero . moveRight ( ) hero . jumpRight ( ) hero . jumpRight ( ) hero . moveUp ( …" at bounding box center [362, 149] width 150 height 166
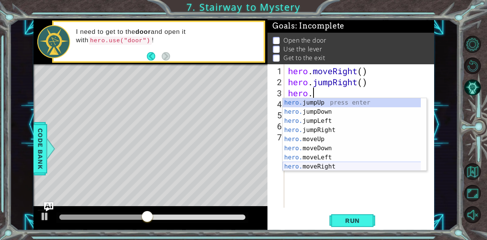
click at [337, 167] on div "hero. jumpUp press enter hero. jumpDown press enter hero. jumpLeft press enter …" at bounding box center [352, 143] width 139 height 91
type textarea "hero.moveRight(1)"
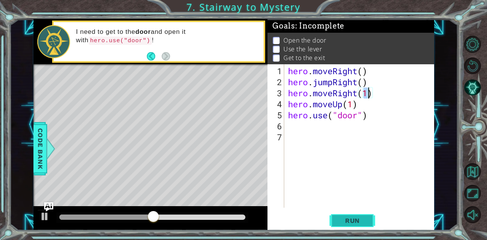
click at [347, 221] on span "Run" at bounding box center [353, 221] width 30 height 8
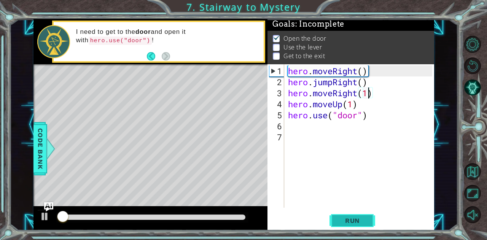
scroll to position [6, 0]
click at [305, 130] on div "hero . moveRight ( ) hero . jumpRight ( ) hero . moveRight ( 1 ) hero . moveUp …" at bounding box center [362, 149] width 150 height 166
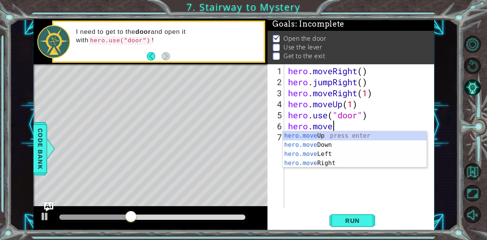
scroll to position [0, 2]
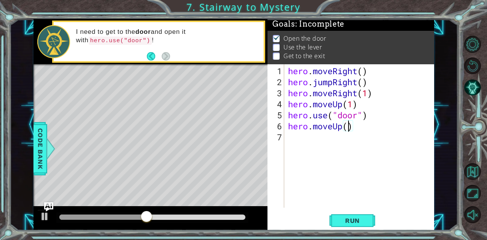
type textarea "hero.moveUp(2)"
click at [315, 140] on div "hero . moveRight ( ) hero . jumpRight ( ) hero . moveRight ( 1 ) hero . moveUp …" at bounding box center [362, 149] width 150 height 166
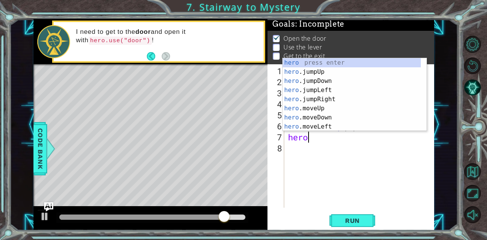
scroll to position [0, 0]
click at [322, 125] on div "hero press enter hero .jumpUp press enter hero .jumpDown press enter hero .jump…" at bounding box center [352, 103] width 139 height 91
type textarea "hero.moveLeft(1)"
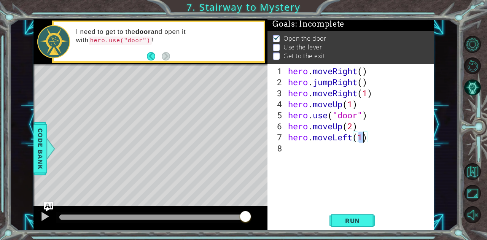
click at [324, 156] on div "hero . moveRight ( ) hero . jumpRight ( ) hero . moveRight ( 1 ) hero . moveUp …" at bounding box center [362, 149] width 150 height 166
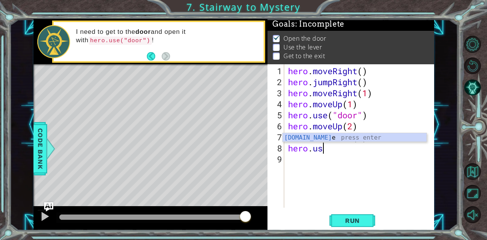
scroll to position [0, 1]
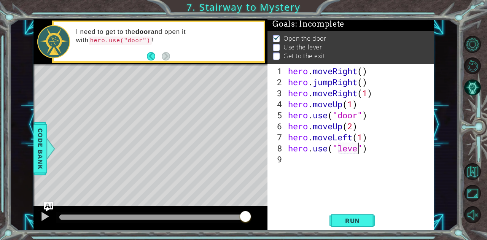
type textarea "hero.use("lever")"
click at [324, 156] on div "hero . moveRight ( ) hero . jumpRight ( ) hero . moveRight ( 1 ) hero . moveUp …" at bounding box center [362, 149] width 150 height 166
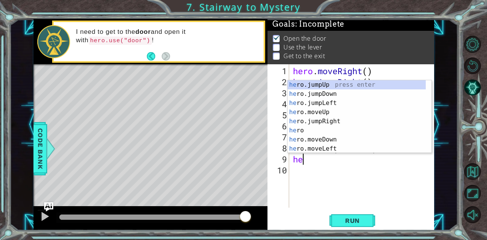
scroll to position [0, 0]
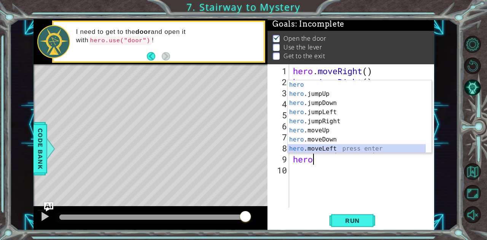
click at [326, 147] on div "hero press enter hero .jumpUp press enter hero .jumpDown press enter hero .jump…" at bounding box center [357, 125] width 139 height 91
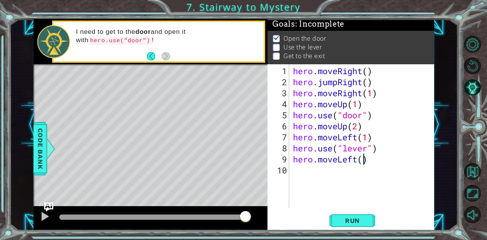
type textarea "hero.moveLeft(2)"
click at [340, 174] on div "hero . moveRight ( ) hero . jumpRight ( ) hero . moveRight ( 1 ) hero . moveUp …" at bounding box center [364, 149] width 145 height 166
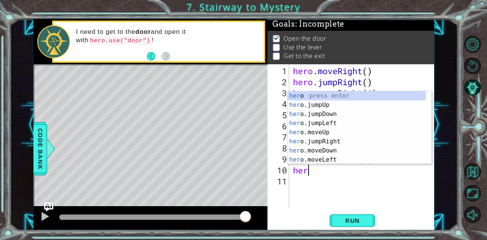
type textarea "hero"
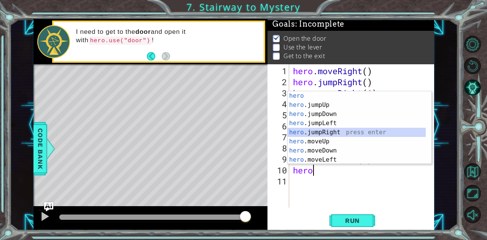
click at [329, 134] on div "hero press enter hero .jumpUp press enter hero .jumpDown press enter hero .jump…" at bounding box center [357, 136] width 139 height 91
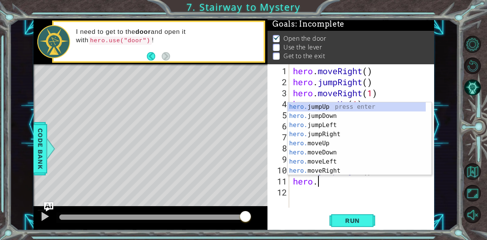
scroll to position [0, 1]
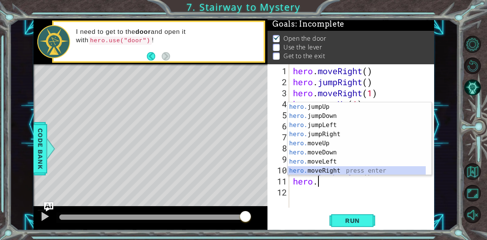
click at [336, 167] on div "hero. jumpUp press enter hero. jumpDown press enter hero. jumpLeft press enter …" at bounding box center [357, 147] width 139 height 91
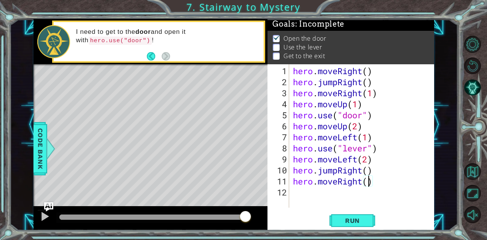
type textarea "hero.moveRight(2)"
click at [320, 196] on div "hero . moveRight ( ) hero . jumpRight ( ) hero . moveRight ( 1 ) hero . moveUp …" at bounding box center [364, 149] width 145 height 166
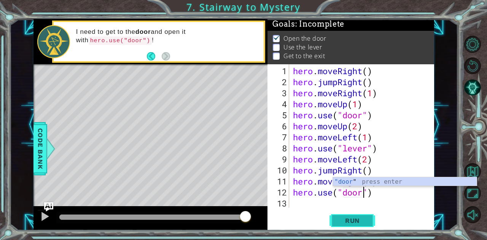
click at [340, 219] on span "Run" at bounding box center [353, 221] width 30 height 8
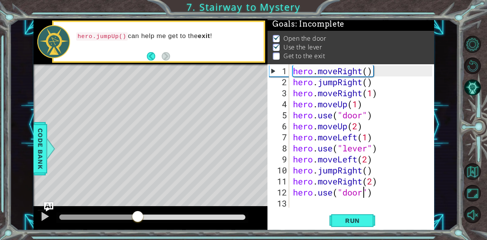
drag, startPoint x: 72, startPoint y: 217, endPoint x: 139, endPoint y: 224, distance: 67.1
click at [139, 224] on div at bounding box center [138, 218] width 14 height 14
click at [44, 216] on div at bounding box center [45, 217] width 10 height 10
drag, startPoint x: 152, startPoint y: 214, endPoint x: 139, endPoint y: 220, distance: 14.7
click at [139, 220] on div at bounding box center [139, 218] width 14 height 14
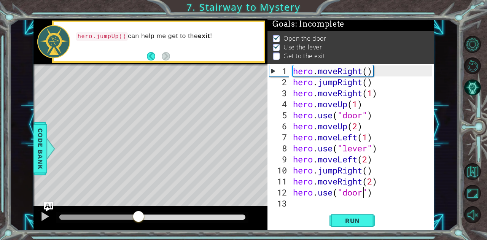
click at [364, 170] on div "hero . moveRight ( ) hero . jumpRight ( ) hero . moveRight ( 1 ) hero . moveUp …" at bounding box center [364, 149] width 145 height 166
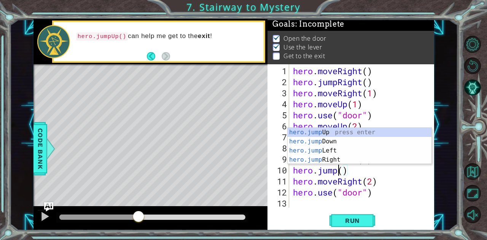
scroll to position [0, 2]
click at [337, 132] on div "hero.jump Up press enter hero.jump Down press enter hero.jump Left press enter …" at bounding box center [360, 155] width 144 height 55
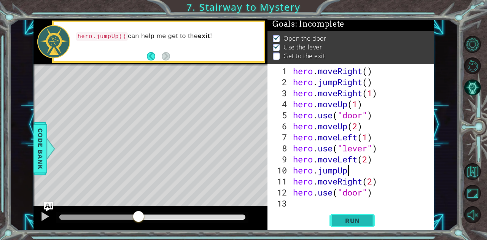
click at [348, 219] on span "Run" at bounding box center [353, 221] width 30 height 8
type textarea "hero.jumpUp()"
click at [366, 216] on button "Run" at bounding box center [353, 220] width 46 height 17
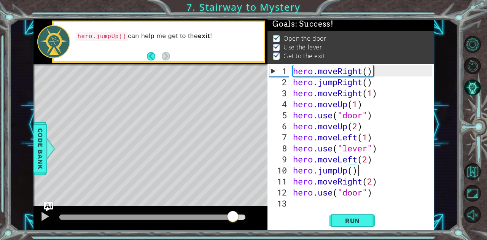
drag, startPoint x: 115, startPoint y: 215, endPoint x: 233, endPoint y: 230, distance: 119.1
click at [233, 230] on div at bounding box center [151, 218] width 234 height 24
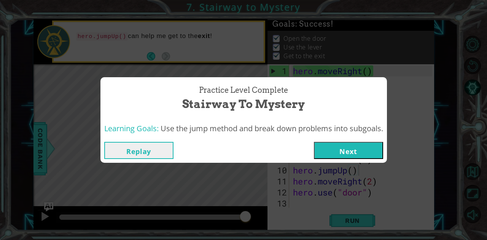
click at [353, 150] on button "Next" at bounding box center [348, 150] width 69 height 17
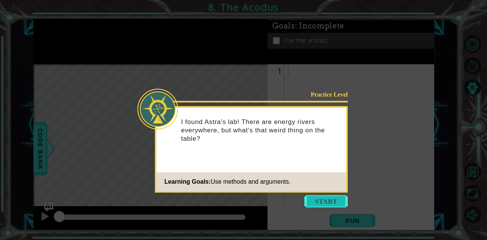
click at [333, 201] on button "Start" at bounding box center [326, 201] width 43 height 12
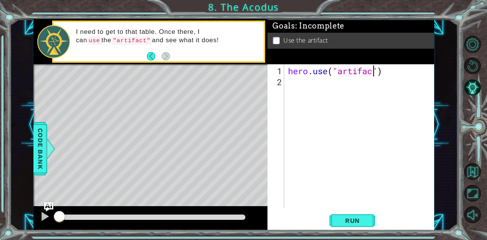
scroll to position [0, 4]
click at [358, 226] on button "Run" at bounding box center [353, 220] width 46 height 17
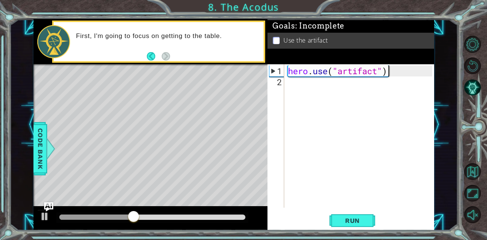
click at [396, 74] on div "hero . use ( "artifact" )" at bounding box center [362, 149] width 150 height 166
type textarea "h"
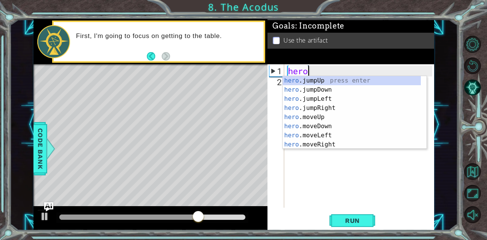
scroll to position [0, 1]
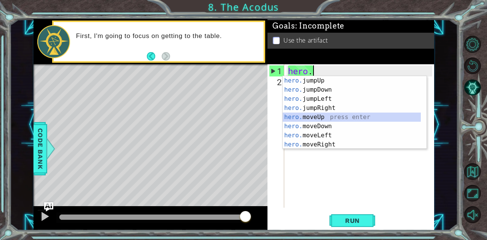
click at [334, 117] on div "hero. jumpUp press enter hero. jumpDown press enter hero. jumpLeft press enter …" at bounding box center [352, 121] width 139 height 91
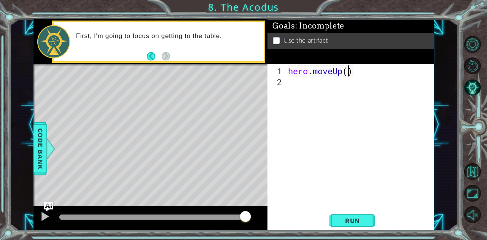
type textarea "hero.moveUp(2)"
click at [329, 95] on div "hero . moveUp ( 2 )" at bounding box center [362, 149] width 150 height 166
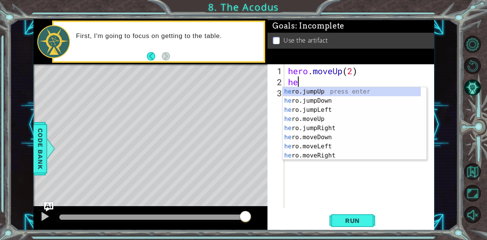
scroll to position [0, 0]
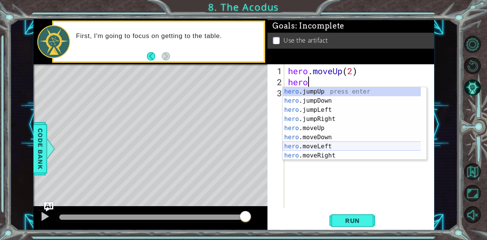
click at [328, 144] on div "hero .jumpUp press enter hero .jumpDown press enter hero .jumpLeft press enter …" at bounding box center [352, 132] width 139 height 91
type textarea "hero.moveLeft(1)"
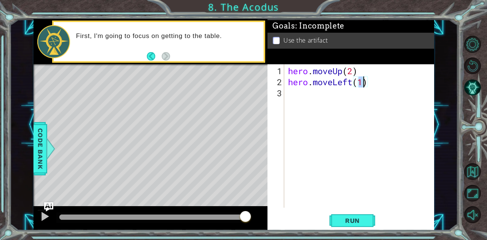
click at [337, 101] on div "hero . moveUp ( 2 ) hero . moveLeft ( 1 )" at bounding box center [362, 149] width 150 height 166
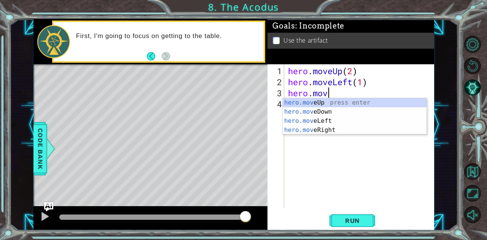
scroll to position [0, 2]
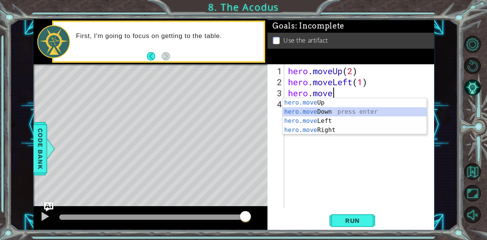
click at [337, 109] on div "hero.move Up press enter hero.move Down press enter hero.move Left press enter …" at bounding box center [355, 125] width 144 height 55
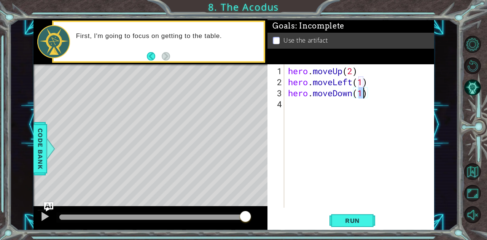
type textarea "hero.moveDown(2)"
click at [338, 111] on div "hero . moveUp ( 2 ) hero . moveLeft ( 1 ) hero . moveDown ( 2 )" at bounding box center [362, 149] width 150 height 166
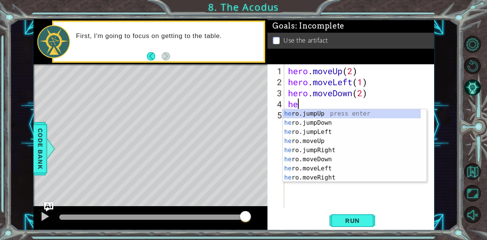
scroll to position [0, 0]
type textarea "hero"
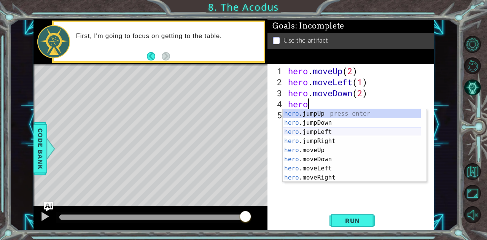
click at [314, 130] on div "hero .jumpUp press enter hero .jumpDown press enter hero .jumpLeft press enter …" at bounding box center [352, 154] width 139 height 91
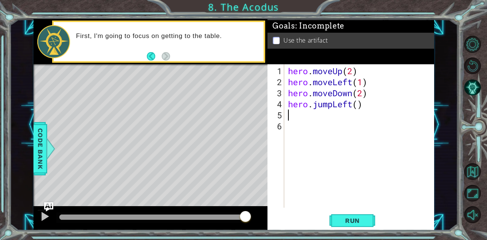
scroll to position [0, 0]
click at [346, 220] on span "Run" at bounding box center [353, 221] width 30 height 8
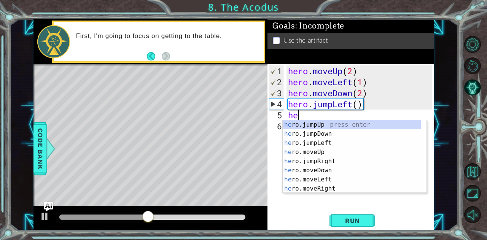
scroll to position [0, 0]
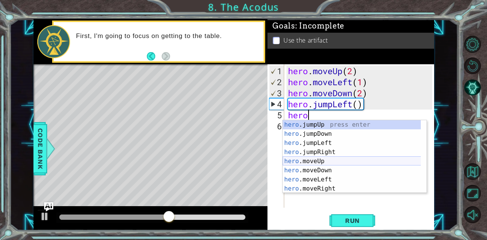
click at [345, 159] on div "hero .jumpUp press enter hero .jumpDown press enter hero .jumpLeft press enter …" at bounding box center [352, 165] width 139 height 91
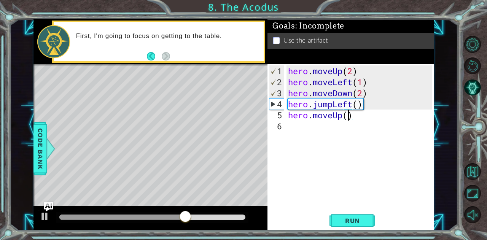
type textarea "hero.moveUp(2)"
click at [347, 129] on div "hero . moveUp ( 2 ) hero . moveLeft ( 1 ) hero . moveDown ( 2 ) hero . jumpLeft…" at bounding box center [362, 149] width 150 height 166
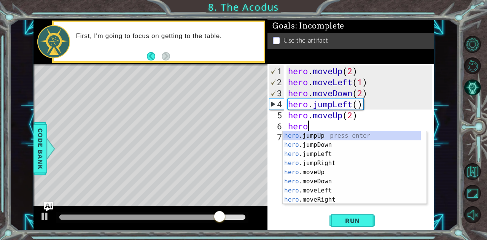
scroll to position [0, 1]
click at [339, 199] on div "hero. jumpUp press enter hero. jumpDown press enter hero. jumpLeft press enter …" at bounding box center [352, 176] width 139 height 91
type textarea "hero.moveRight(1)"
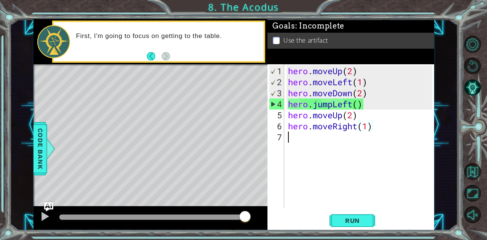
click at [343, 157] on div "hero . moveUp ( 2 ) hero . moveLeft ( 1 ) hero . moveDown ( 2 ) hero . jumpLeft…" at bounding box center [362, 149] width 150 height 166
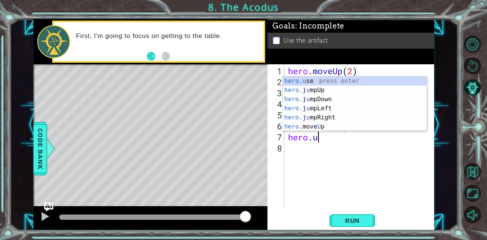
scroll to position [0, 1]
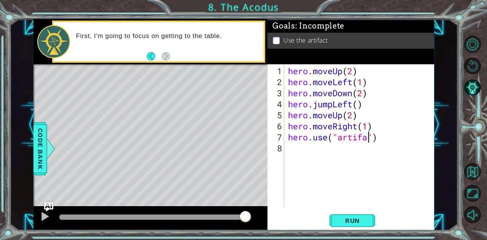
type textarea "hero.use("artifact")"
click at [343, 219] on span "Run" at bounding box center [353, 221] width 30 height 8
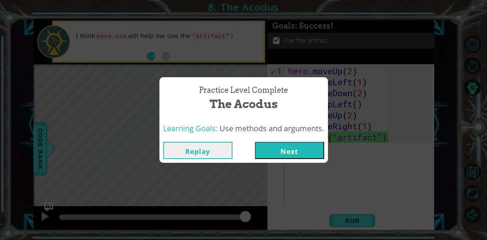
click at [300, 148] on button "Next" at bounding box center [289, 150] width 69 height 17
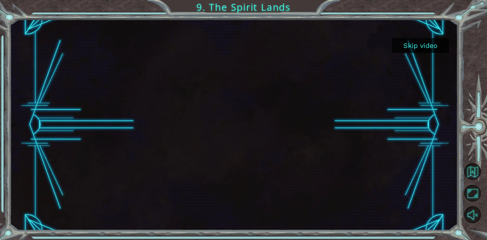
click at [420, 46] on button "Skip video" at bounding box center [420, 45] width 57 height 15
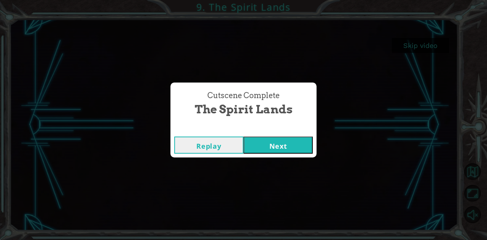
click at [292, 144] on button "Next" at bounding box center [278, 145] width 69 height 17
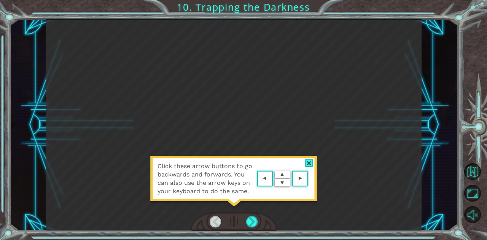
click at [305, 166] on div at bounding box center [309, 164] width 9 height 8
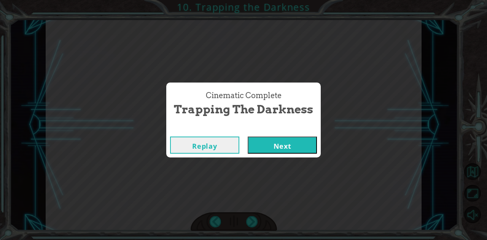
click at [307, 143] on button "Next" at bounding box center [282, 145] width 69 height 17
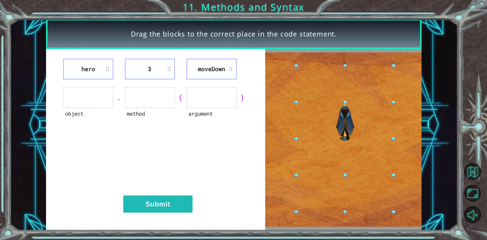
click at [0, 105] on div "Drag the blocks to the correct place in the code statement. hero 3 moveDown obj…" at bounding box center [243, 120] width 487 height 240
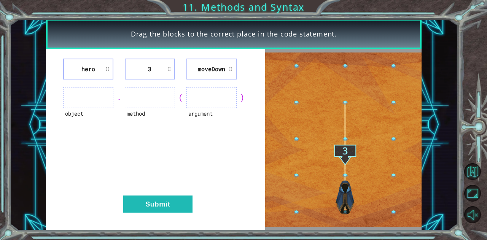
click at [143, 84] on div "hero 3 moveDown object . method ( argument ) Submit" at bounding box center [156, 140] width 220 height 182
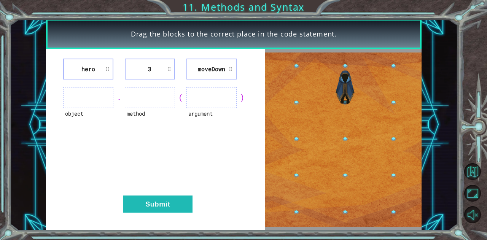
click at [143, 84] on div "hero 3 moveDown object . method ( argument ) Submit" at bounding box center [156, 140] width 220 height 182
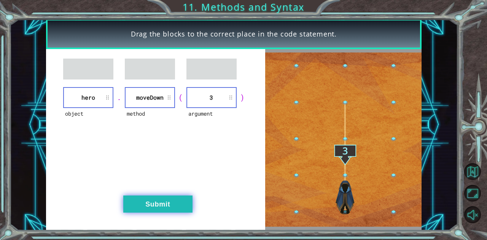
click at [151, 203] on button "Submit" at bounding box center [157, 204] width 69 height 17
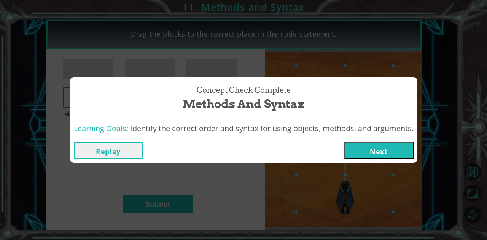
click at [361, 148] on button "Next" at bounding box center [379, 150] width 69 height 17
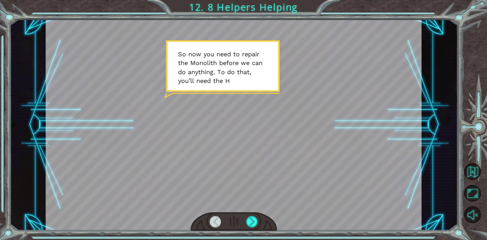
click at [294, 97] on div at bounding box center [234, 125] width 376 height 212
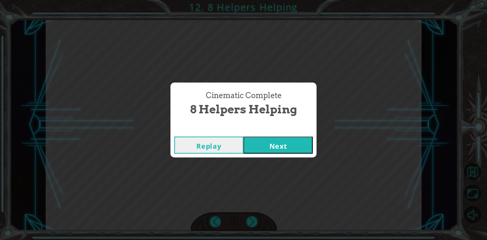
click at [297, 145] on button "Next" at bounding box center [278, 145] width 69 height 17
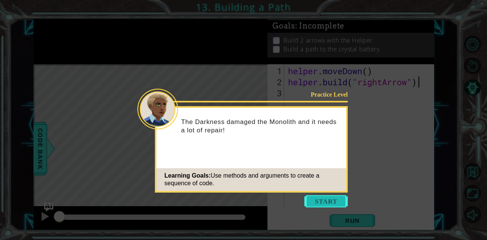
click at [335, 204] on button "Start" at bounding box center [326, 201] width 43 height 12
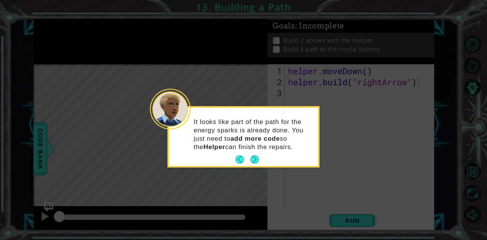
click at [255, 157] on button "Next" at bounding box center [255, 160] width 8 height 8
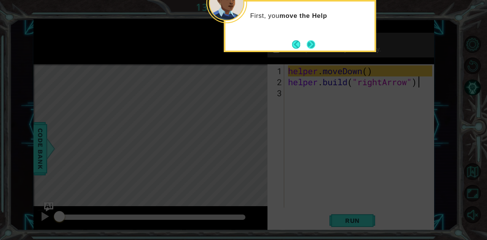
click at [312, 43] on button "Next" at bounding box center [311, 44] width 8 height 8
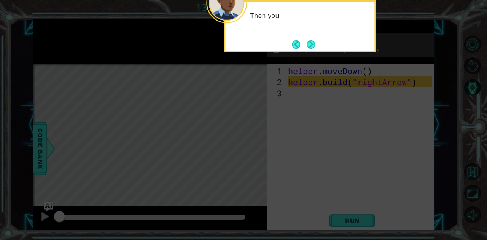
click at [312, 43] on button "Next" at bounding box center [311, 44] width 8 height 8
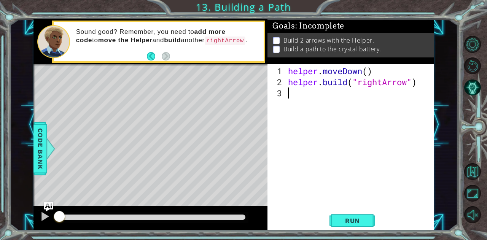
click at [296, 94] on div "helper . moveDown ( ) helper . build ( "rightArrow" )" at bounding box center [362, 149] width 150 height 166
click at [347, 221] on span "Run" at bounding box center [353, 221] width 30 height 8
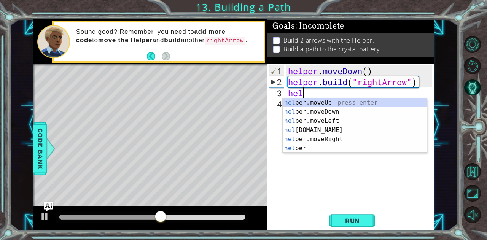
scroll to position [0, 0]
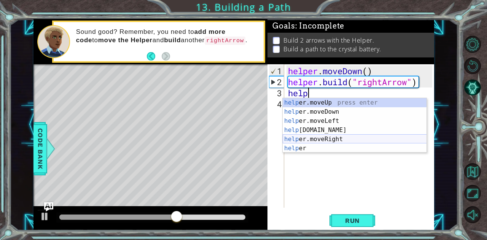
click at [342, 139] on div "help er.moveUp press enter help er.moveDown press enter help er.moveLeft press …" at bounding box center [355, 134] width 144 height 73
type textarea "helper.moveRight(1)"
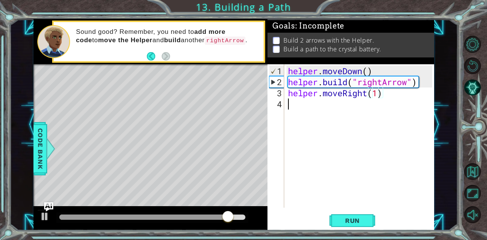
click at [342, 139] on div "helper . moveDown ( ) helper . build ( "rightArrow" ) helper . moveRight ( 1 )" at bounding box center [362, 149] width 150 height 166
click at [378, 93] on div "helper . moveDown ( ) helper . build ( "rightArrow" ) helper . moveRight ( 1 )" at bounding box center [362, 149] width 150 height 166
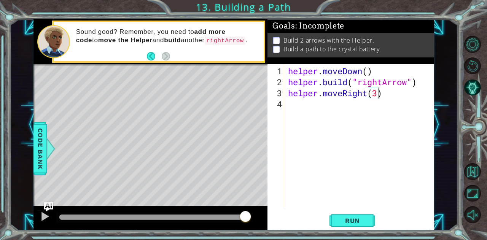
scroll to position [0, 4]
click at [363, 220] on span "Run" at bounding box center [353, 221] width 30 height 8
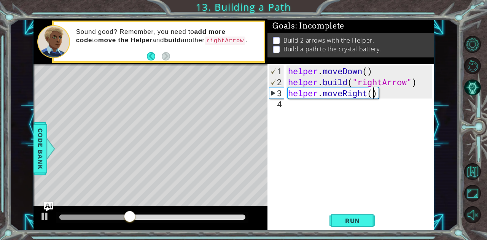
type textarea "helper.moveRight(4)"
click at [357, 229] on div "1 2 3 4 5 helper . moveDown ( ) helper . build ( "rightArrow" ) helper . moveRi…" at bounding box center [351, 147] width 166 height 166
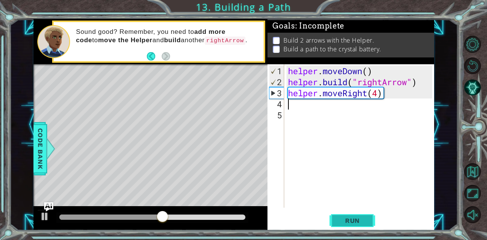
click at [358, 224] on span "Run" at bounding box center [353, 221] width 30 height 8
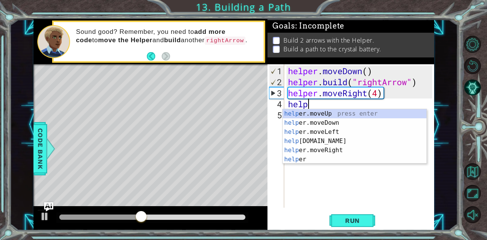
scroll to position [0, 1]
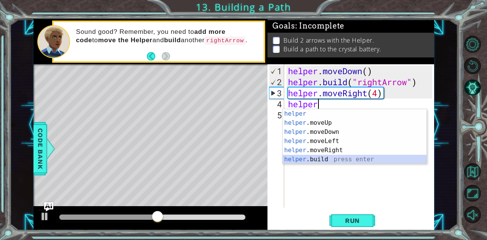
click at [321, 160] on div "helper press enter helper .moveUp press enter helper .moveDown press enter help…" at bounding box center [355, 145] width 144 height 73
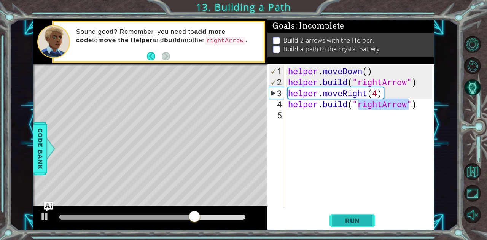
click at [347, 219] on span "Run" at bounding box center [353, 221] width 30 height 8
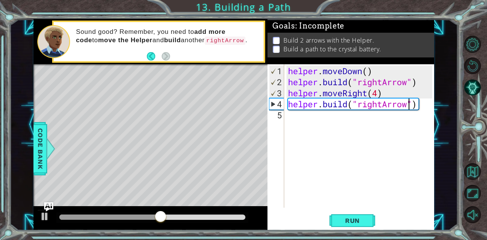
click at [377, 96] on div "helper . moveDown ( ) helper . build ( "rightArrow" ) helper . moveRight ( 4 ) …" at bounding box center [362, 149] width 150 height 166
type textarea "helper.moveRight(3)"
click at [357, 216] on button "Run" at bounding box center [353, 220] width 46 height 17
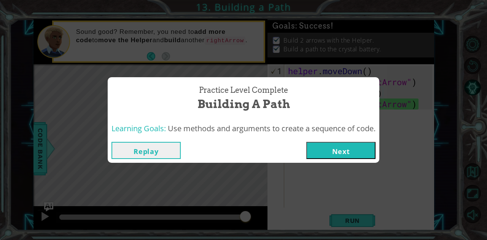
click at [355, 152] on button "Next" at bounding box center [341, 150] width 69 height 17
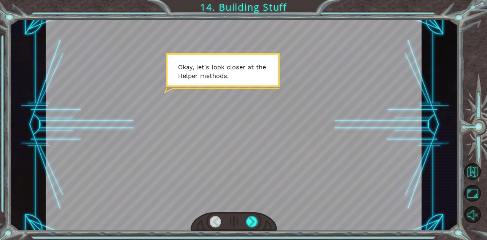
click at [372, 153] on div at bounding box center [234, 125] width 376 height 212
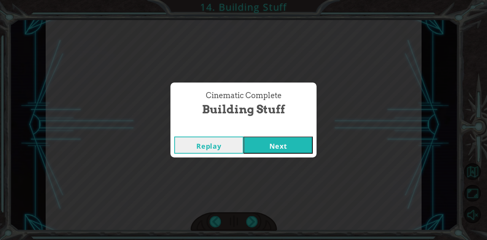
click at [304, 144] on button "Next" at bounding box center [278, 145] width 69 height 17
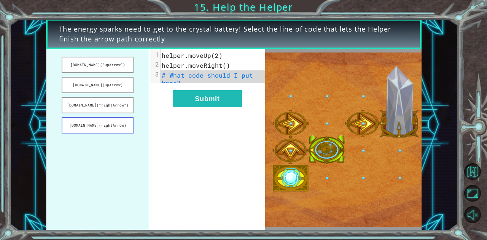
click at [113, 128] on button "helper.build(rightArrow)" at bounding box center [98, 125] width 72 height 16
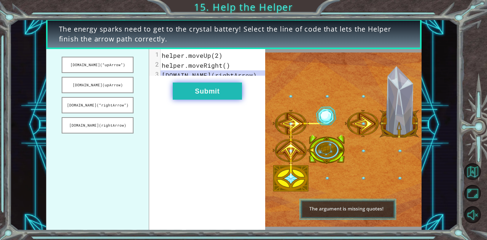
click at [202, 100] on button "Submit" at bounding box center [207, 91] width 69 height 17
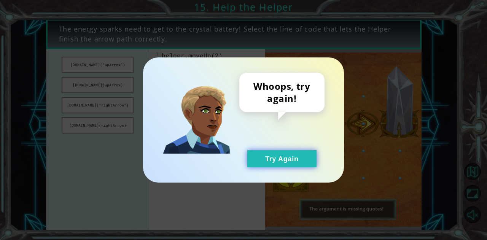
click at [261, 154] on button "Try Again" at bounding box center [282, 158] width 69 height 17
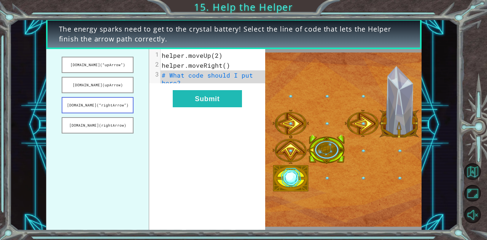
click at [117, 107] on button "helper.build(“rightArrow”)" at bounding box center [98, 105] width 72 height 16
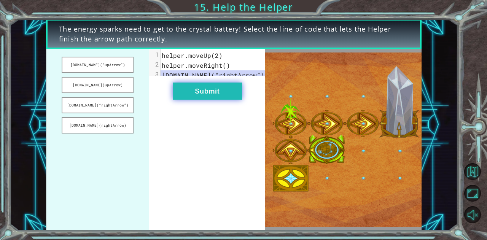
click at [201, 98] on button "Submit" at bounding box center [207, 91] width 69 height 17
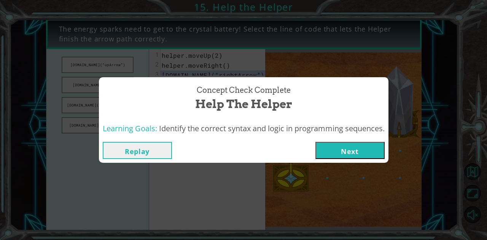
click at [332, 150] on button "Next" at bounding box center [350, 150] width 69 height 17
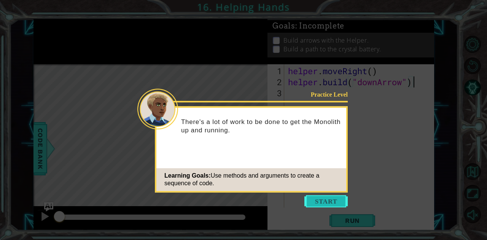
click at [330, 202] on button "Start" at bounding box center [326, 201] width 43 height 12
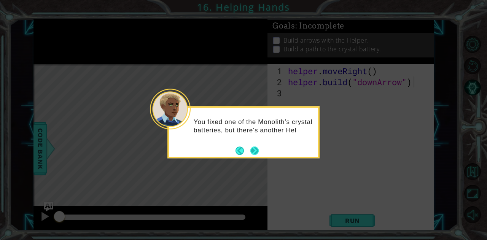
click at [253, 153] on button "Next" at bounding box center [255, 151] width 8 height 8
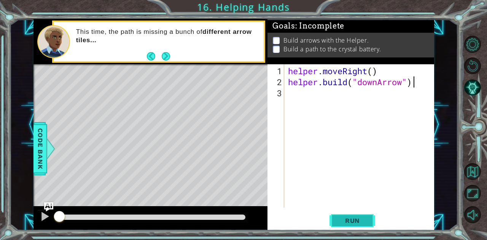
click at [343, 224] on span "Run" at bounding box center [353, 221] width 30 height 8
